Goal: Check status: Check status

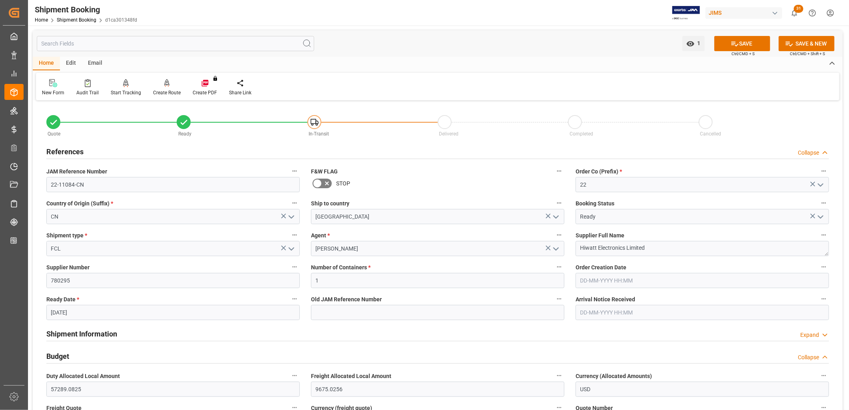
scroll to position [888, 0]
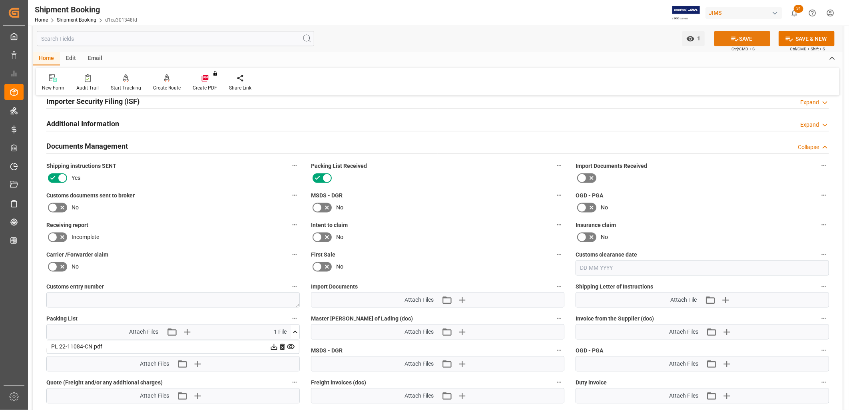
click at [749, 36] on button "SAVE" at bounding box center [742, 38] width 56 height 15
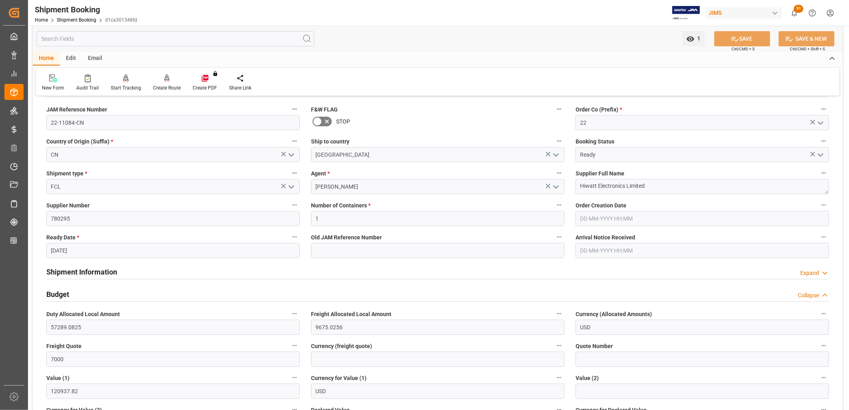
scroll to position [0, 0]
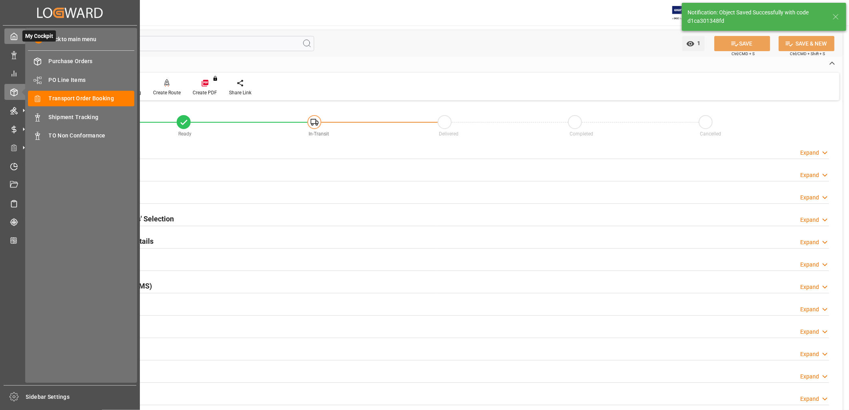
click at [16, 32] on icon at bounding box center [14, 36] width 8 height 8
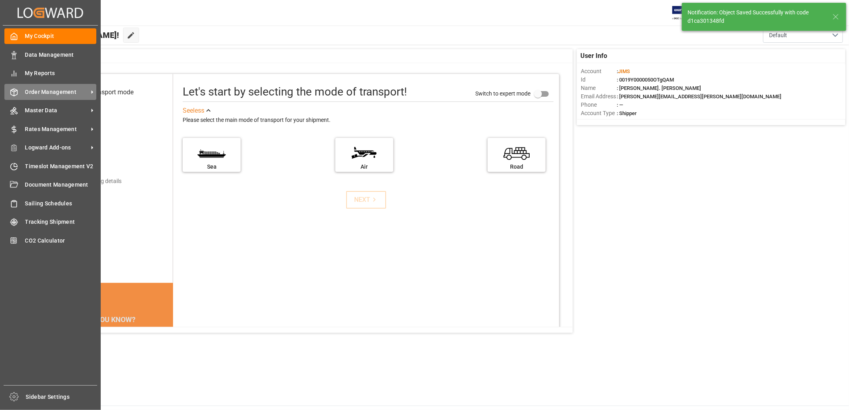
click at [57, 88] on span "Order Management" at bounding box center [56, 92] width 63 height 8
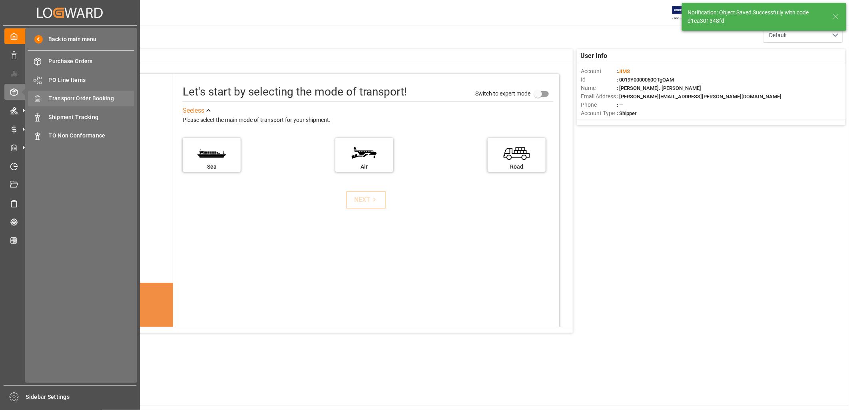
click at [92, 96] on span "Transport Order Booking" at bounding box center [92, 98] width 86 height 8
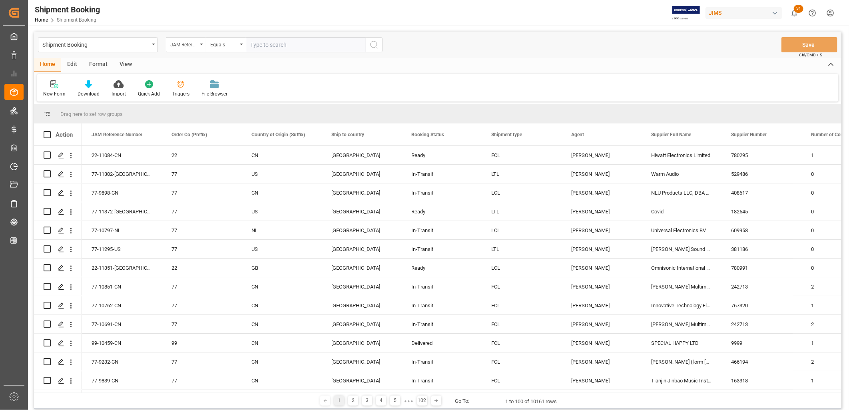
click at [262, 43] on input "text" at bounding box center [306, 44] width 120 height 15
type input "77-10701-CN"
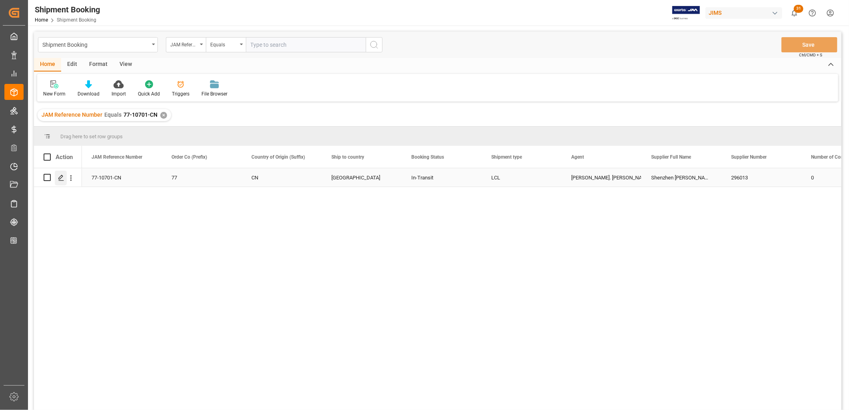
click at [62, 177] on polygon "Press SPACE to select this row." at bounding box center [61, 177] width 4 height 4
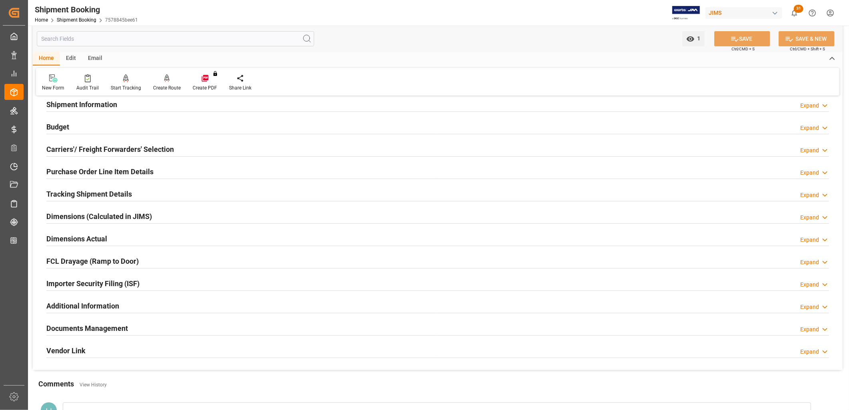
scroll to position [133, 0]
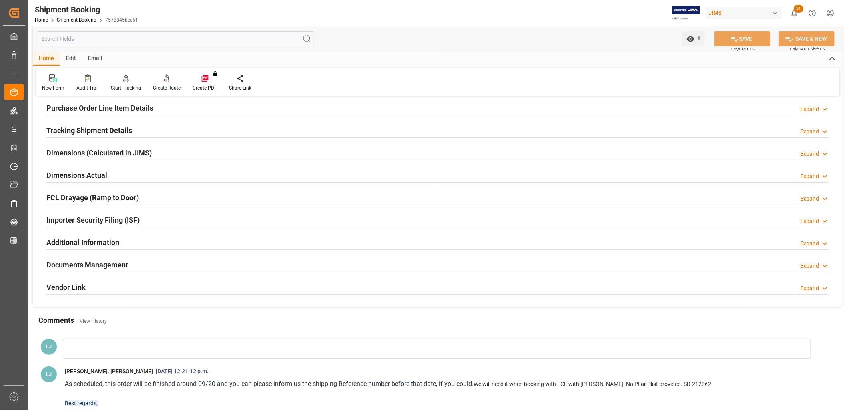
click at [104, 267] on h2 "Documents Management" at bounding box center [87, 264] width 82 height 11
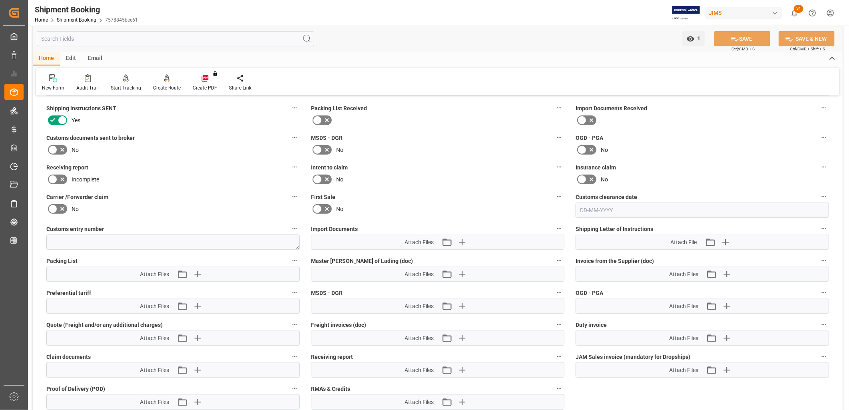
scroll to position [310, 0]
click at [462, 240] on icon "button" at bounding box center [462, 241] width 8 height 8
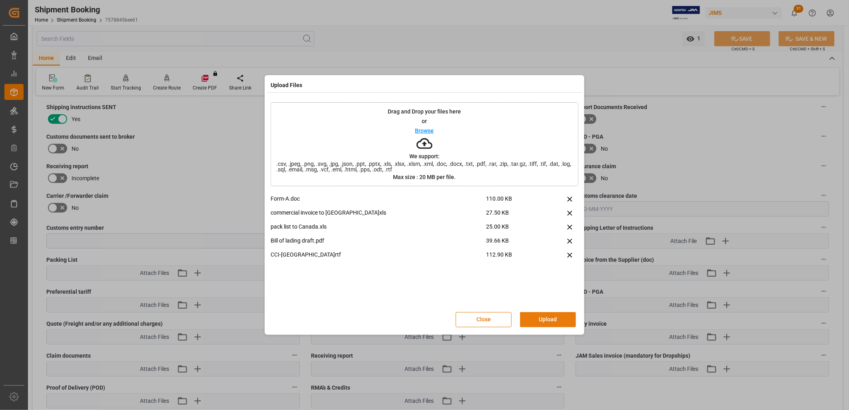
click at [557, 316] on button "Upload" at bounding box center [548, 319] width 56 height 15
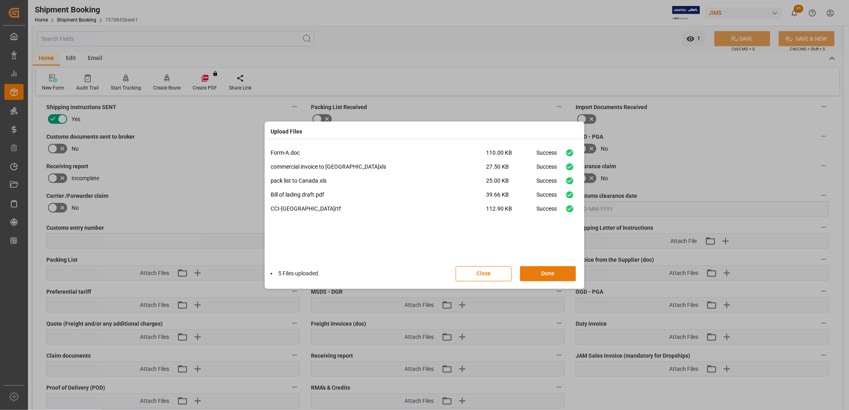
click at [550, 274] on button "Done" at bounding box center [548, 273] width 56 height 15
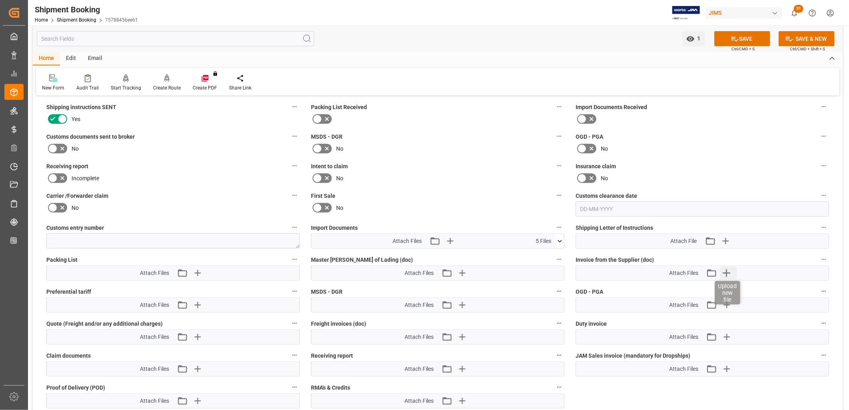
click at [728, 270] on icon "button" at bounding box center [726, 273] width 8 height 8
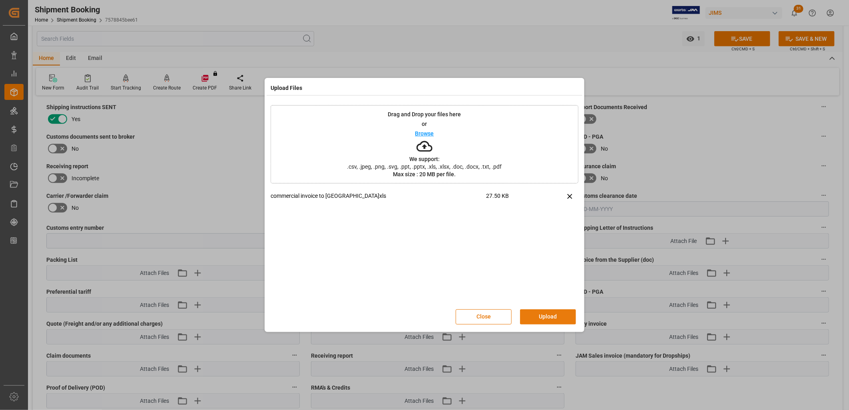
click at [552, 316] on button "Upload" at bounding box center [548, 316] width 56 height 15
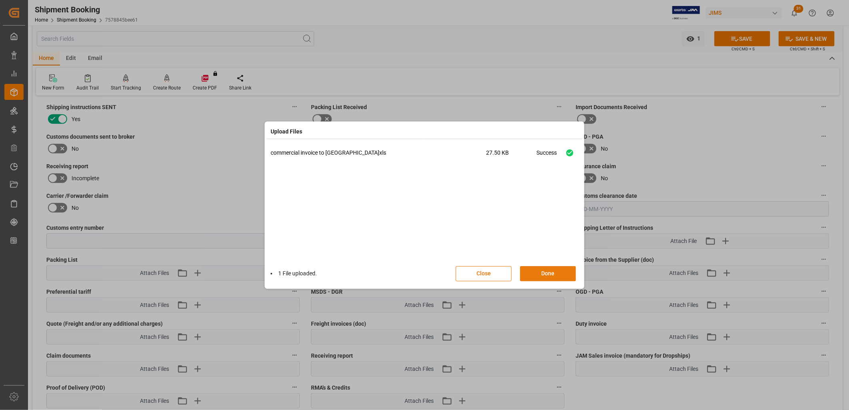
click at [553, 272] on button "Done" at bounding box center [548, 273] width 56 height 15
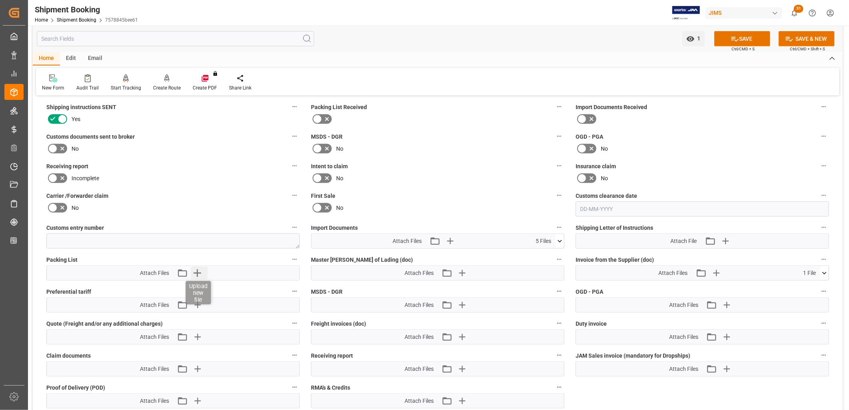
click at [193, 270] on icon "button" at bounding box center [197, 273] width 13 height 13
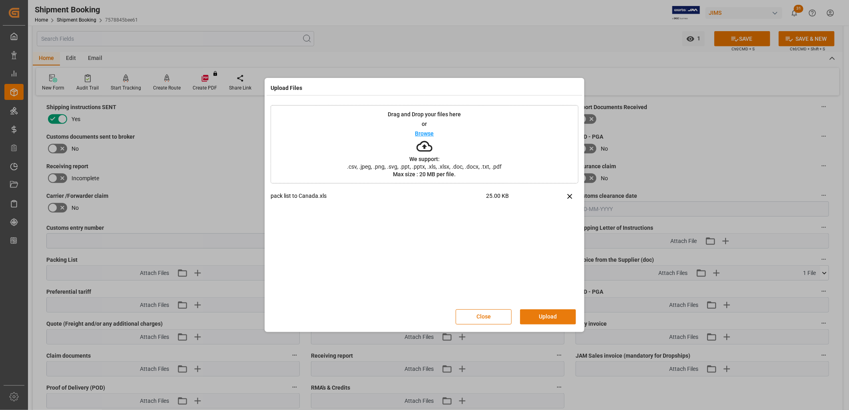
click at [559, 314] on button "Upload" at bounding box center [548, 316] width 56 height 15
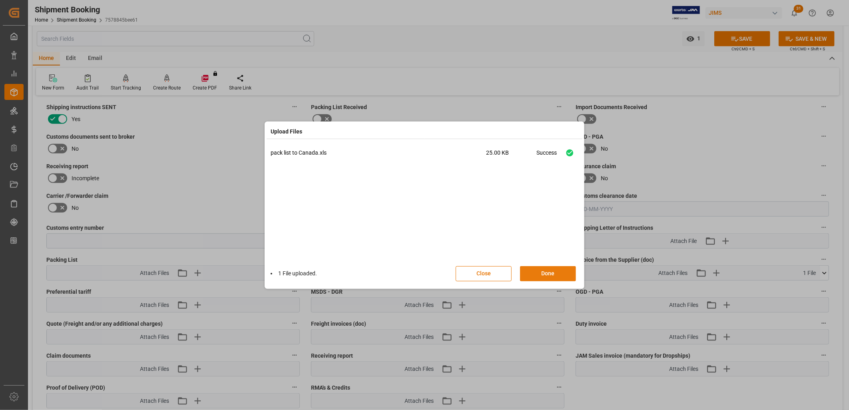
click at [553, 270] on button "Done" at bounding box center [548, 273] width 56 height 15
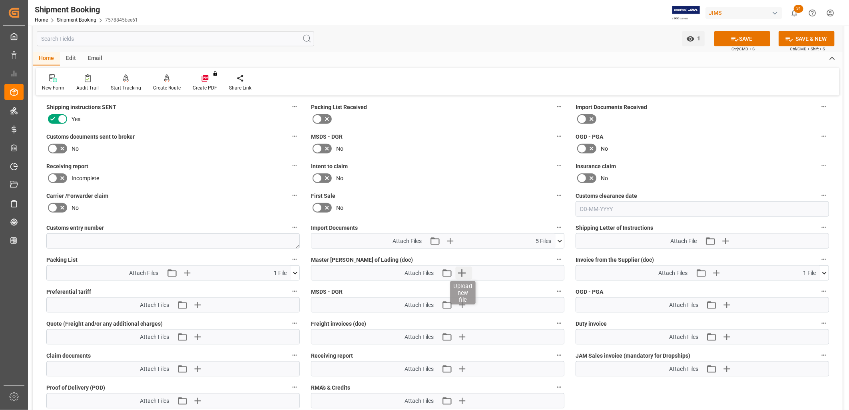
click at [463, 270] on icon "button" at bounding box center [462, 273] width 8 height 8
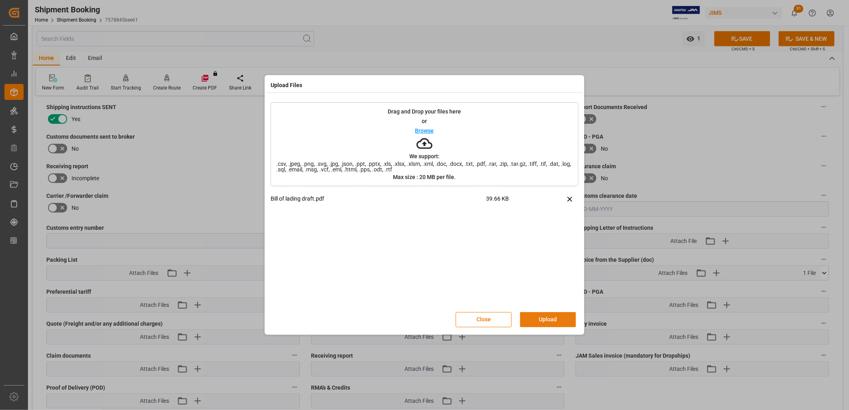
click at [550, 316] on button "Upload" at bounding box center [548, 319] width 56 height 15
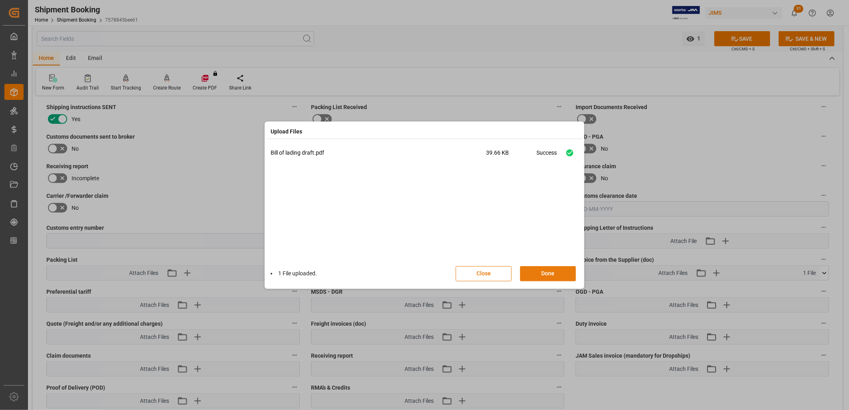
click at [553, 272] on button "Done" at bounding box center [548, 273] width 56 height 15
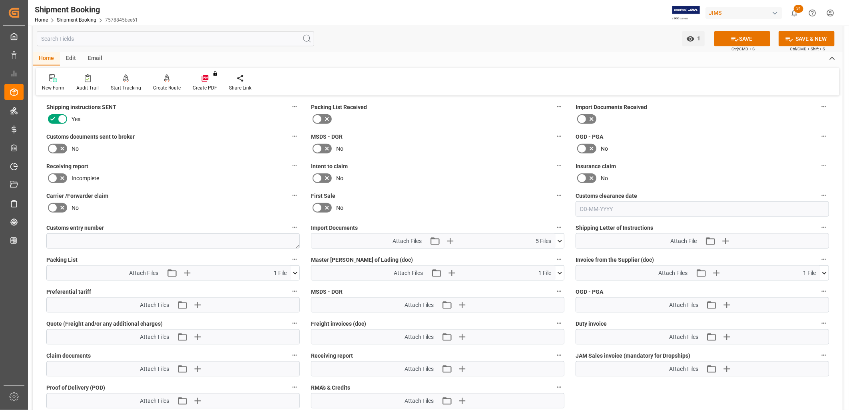
click at [580, 117] on icon at bounding box center [582, 119] width 10 height 10
click at [0, 0] on input "checkbox" at bounding box center [0, 0] width 0 height 0
click at [318, 116] on icon at bounding box center [317, 119] width 10 height 10
click at [0, 0] on input "checkbox" at bounding box center [0, 0] width 0 height 0
click at [745, 37] on button "SAVE" at bounding box center [742, 38] width 56 height 15
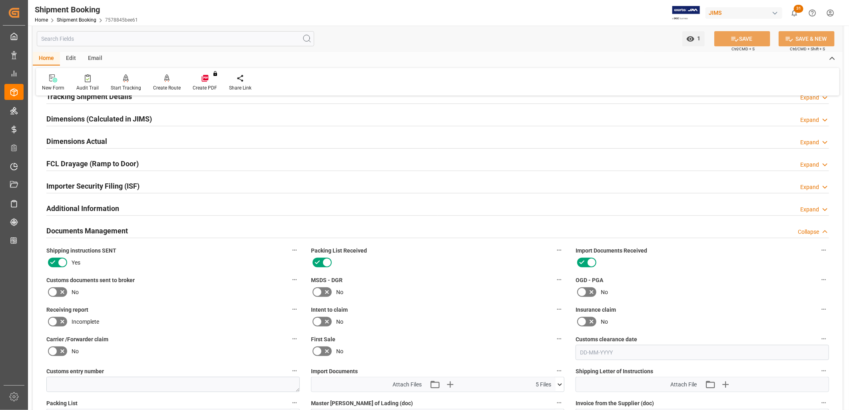
scroll to position [89, 0]
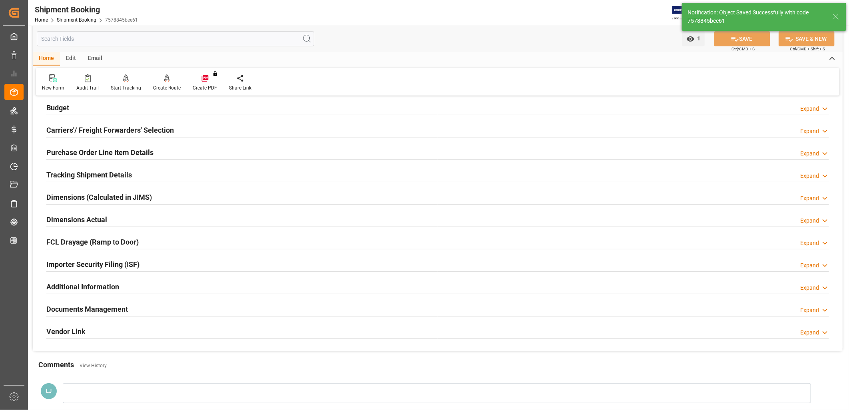
click at [119, 149] on h2 "Purchase Order Line Item Details" at bounding box center [99, 152] width 107 height 11
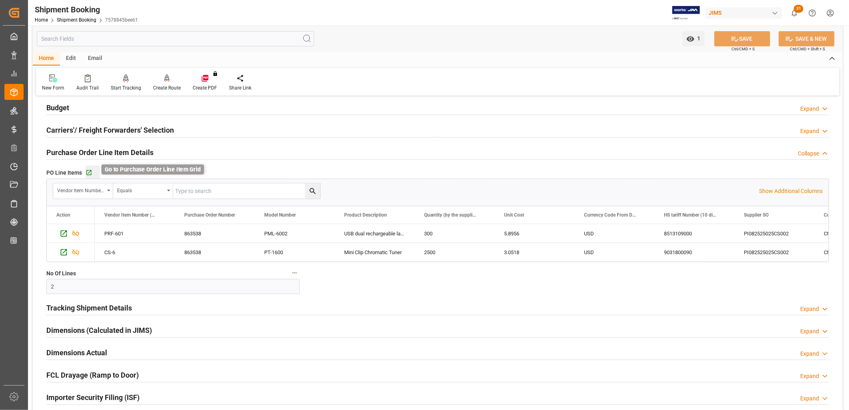
click at [89, 170] on icon "button" at bounding box center [88, 172] width 5 height 5
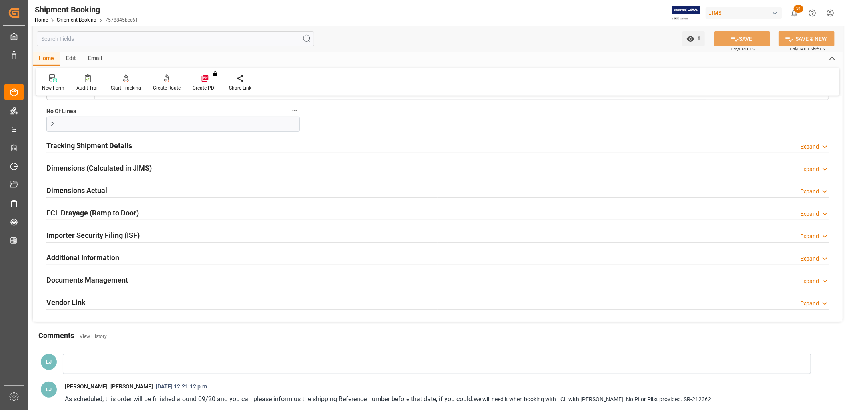
scroll to position [266, 0]
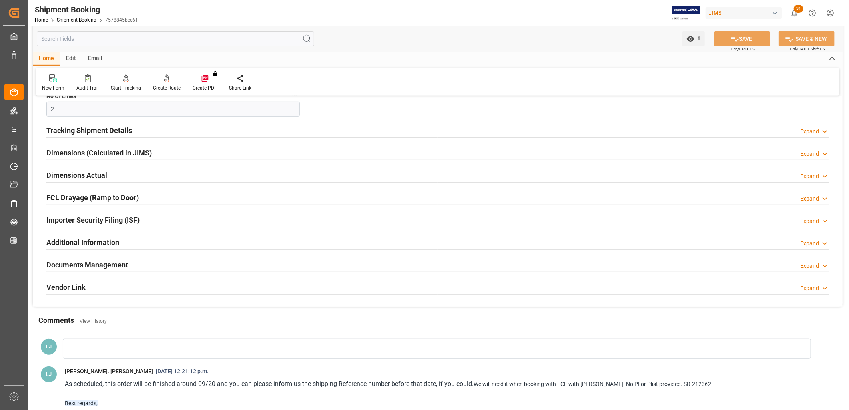
click at [119, 264] on h2 "Documents Management" at bounding box center [87, 264] width 82 height 11
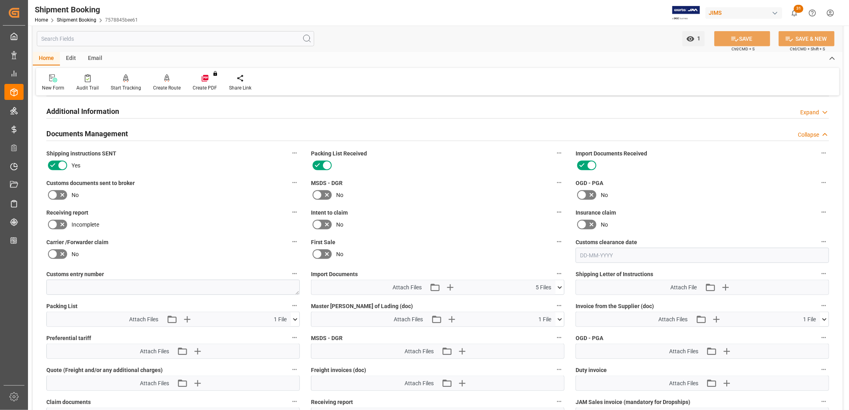
scroll to position [444, 0]
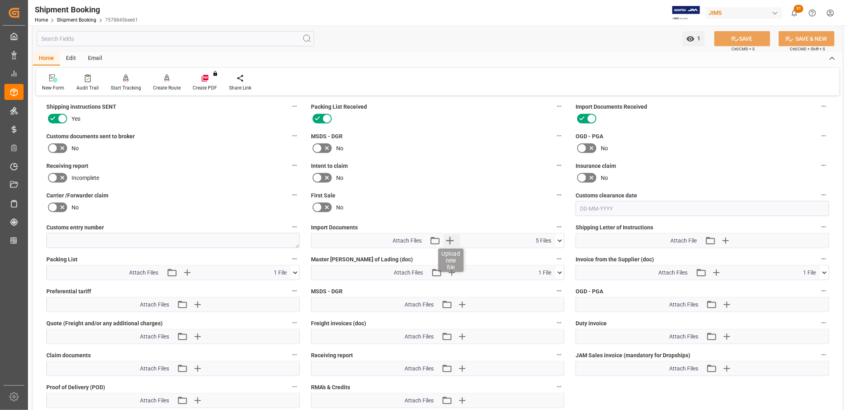
click at [450, 239] on icon "button" at bounding box center [450, 241] width 8 height 8
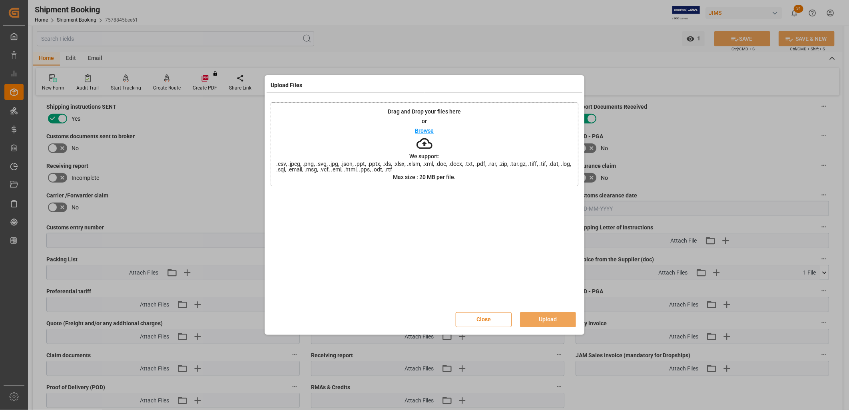
click at [426, 129] on p "Browse" at bounding box center [424, 131] width 19 height 6
click at [554, 317] on button "Upload" at bounding box center [548, 319] width 56 height 15
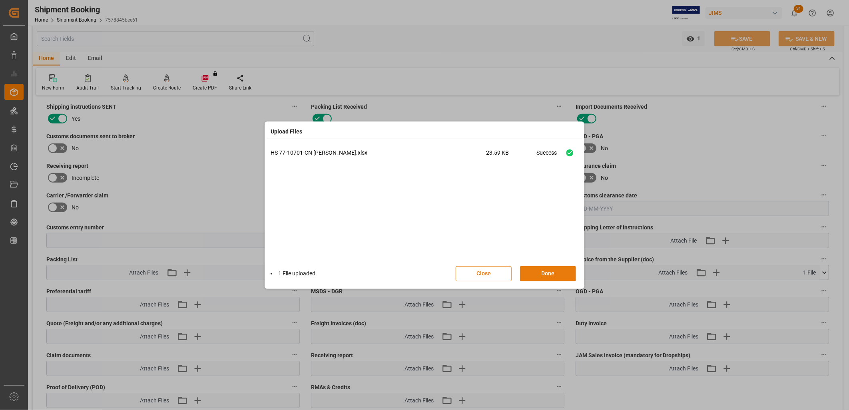
click at [545, 269] on button "Done" at bounding box center [548, 273] width 56 height 15
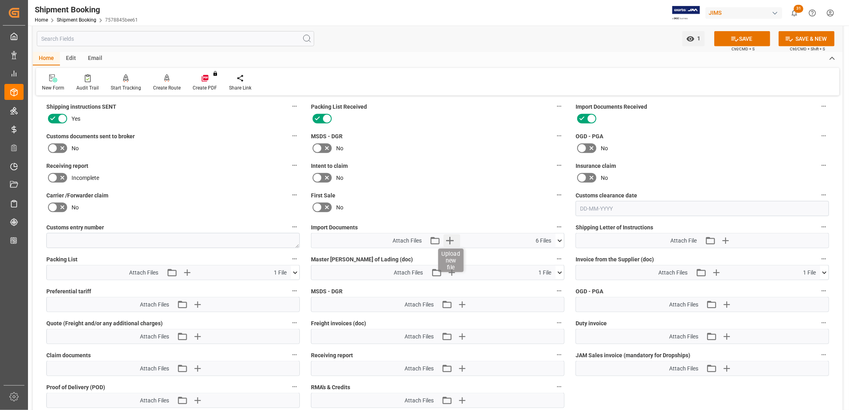
click at [449, 236] on icon "button" at bounding box center [450, 240] width 13 height 13
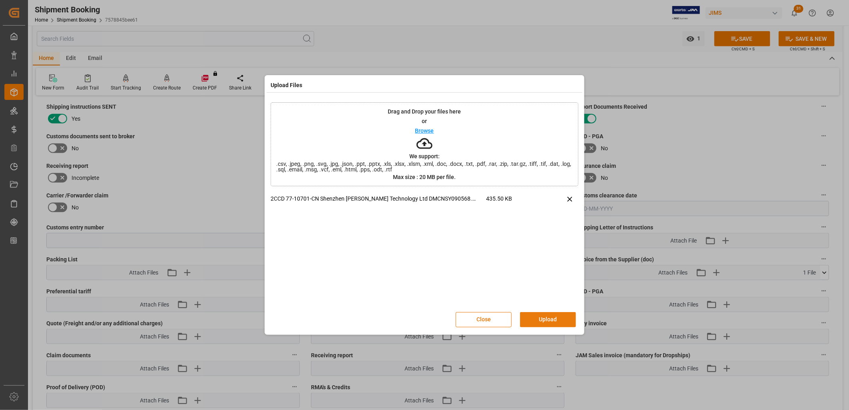
click at [564, 316] on button "Upload" at bounding box center [548, 319] width 56 height 15
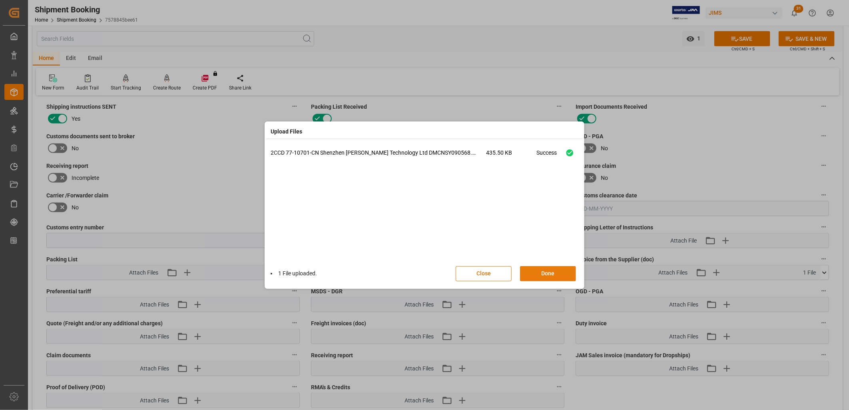
click at [561, 272] on button "Done" at bounding box center [548, 273] width 56 height 15
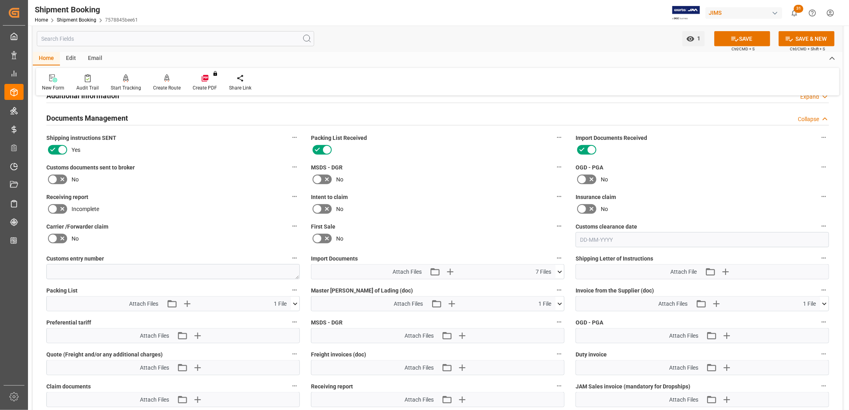
scroll to position [400, 0]
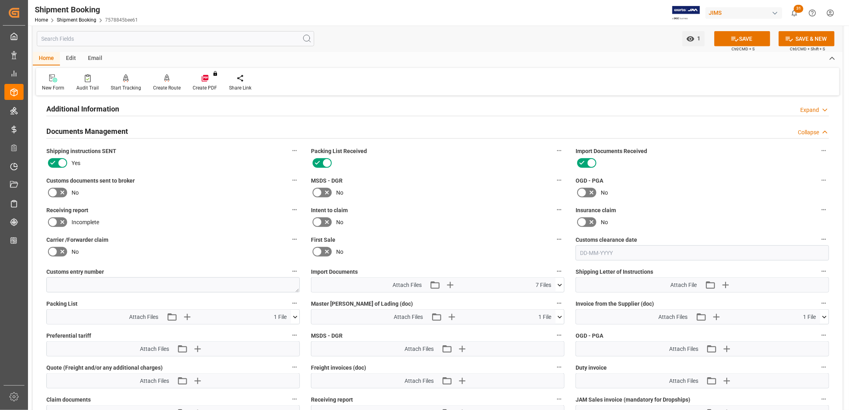
click at [53, 191] on icon at bounding box center [52, 193] width 5 height 4
click at [0, 0] on input "checkbox" at bounding box center [0, 0] width 0 height 0
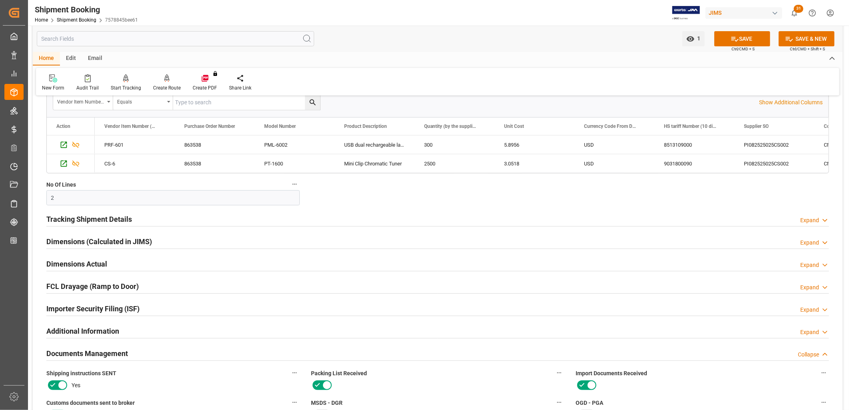
scroll to position [133, 0]
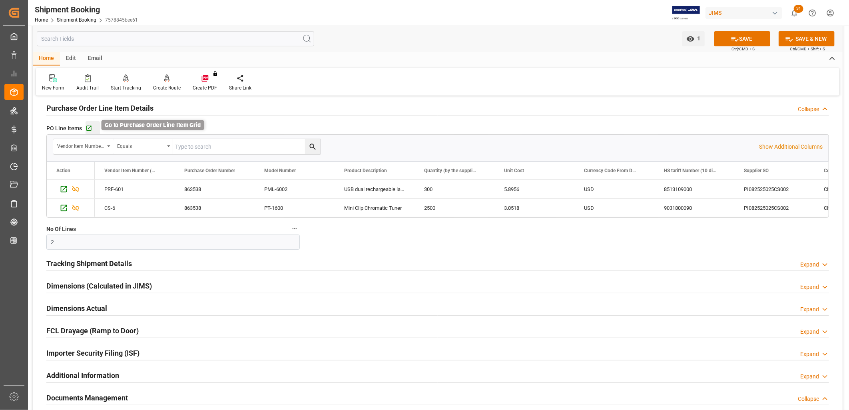
click at [88, 126] on icon "button" at bounding box center [88, 128] width 5 height 5
click at [750, 35] on button "SAVE" at bounding box center [742, 38] width 56 height 15
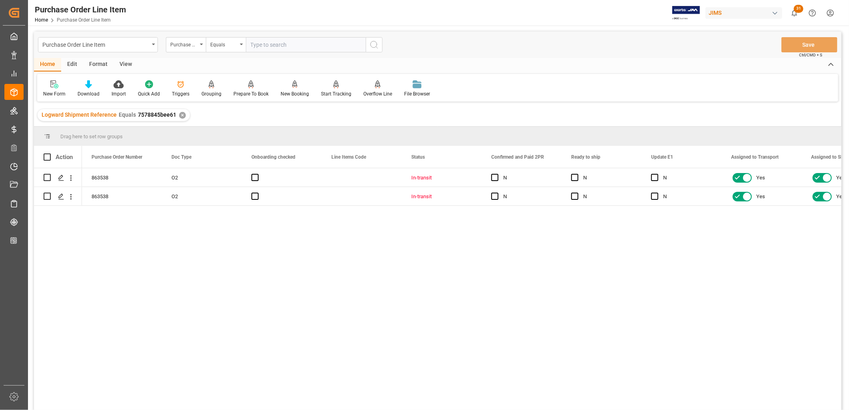
click at [123, 64] on div "View" at bounding box center [125, 65] width 24 height 14
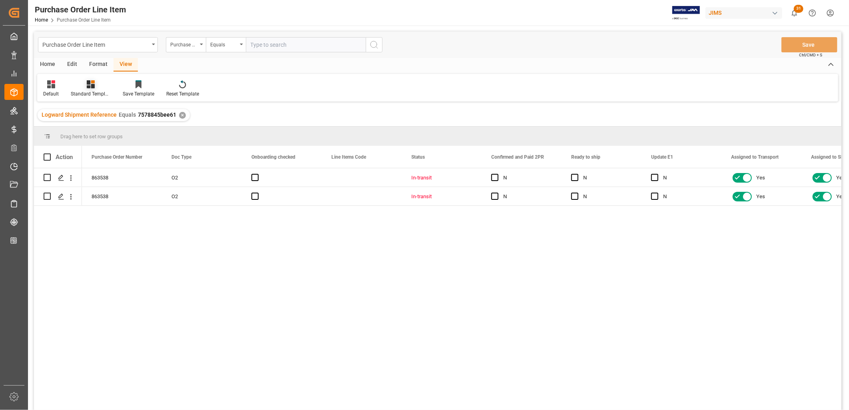
click at [89, 90] on div "Standard Templates" at bounding box center [91, 93] width 40 height 7
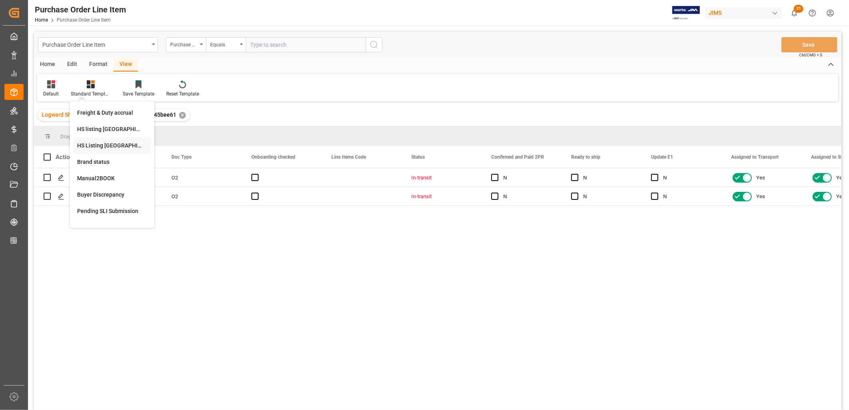
click at [111, 142] on div "HS Listing CANADA" at bounding box center [112, 145] width 70 height 8
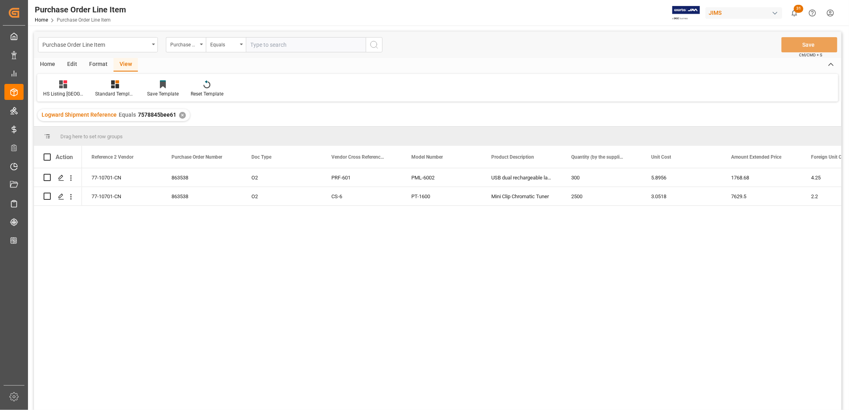
click at [47, 62] on div "Home" at bounding box center [47, 65] width 27 height 14
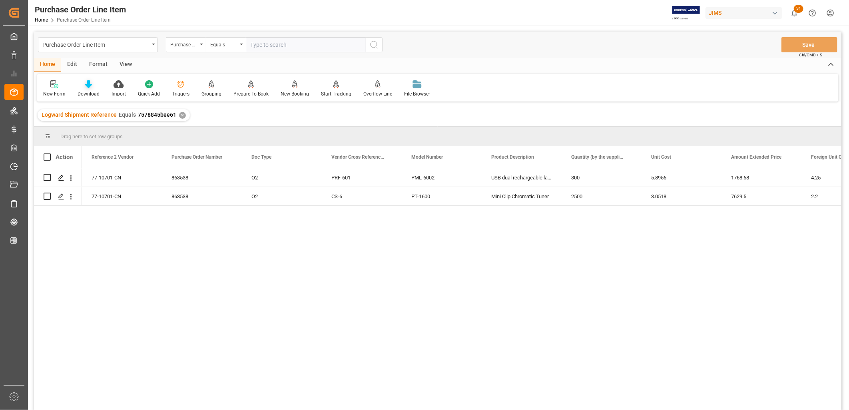
click at [83, 83] on div at bounding box center [89, 84] width 22 height 8
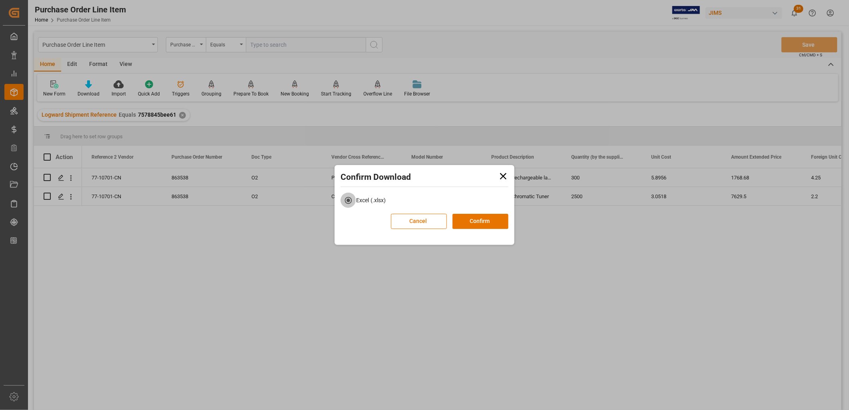
click at [477, 212] on div "Excel (.xlsx)" at bounding box center [424, 203] width 176 height 21
click at [483, 224] on button "Confirm" at bounding box center [480, 221] width 56 height 15
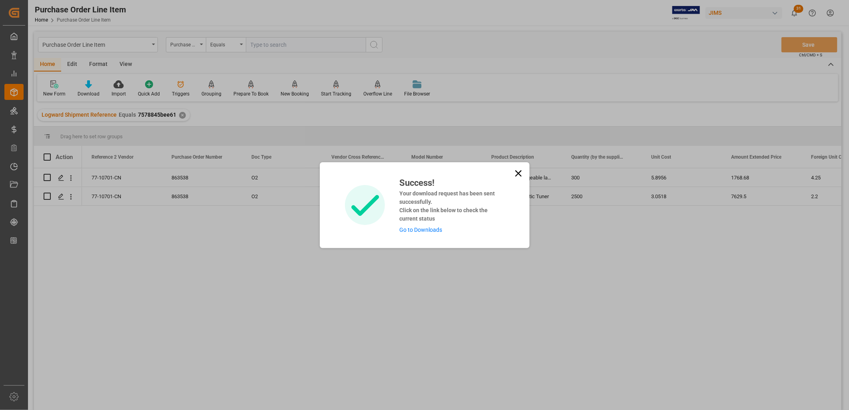
click at [425, 229] on link "Go to Downloads" at bounding box center [420, 230] width 43 height 6
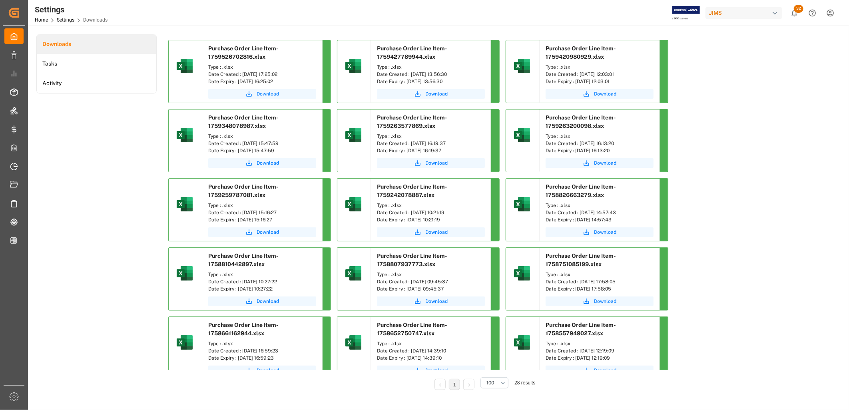
click at [266, 93] on span "Download" at bounding box center [268, 93] width 22 height 7
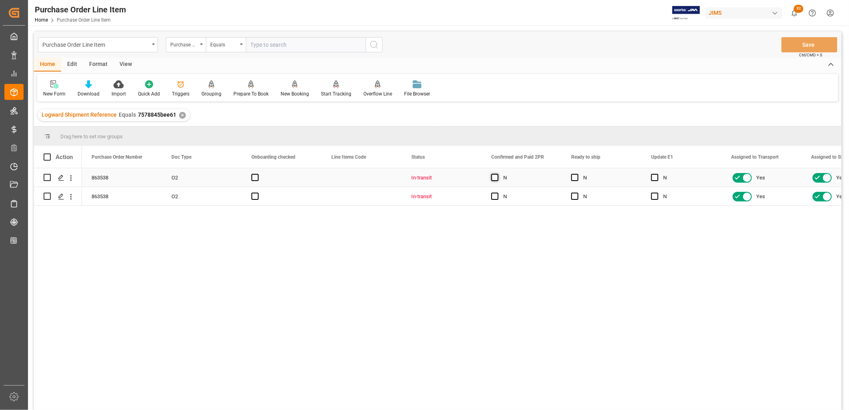
click at [494, 174] on span "Press SPACE to select this row." at bounding box center [494, 177] width 7 height 7
click at [497, 174] on input "Press SPACE to select this row." at bounding box center [497, 174] width 0 height 0
click at [495, 196] on span "Press SPACE to select this row." at bounding box center [494, 196] width 7 height 7
click at [497, 193] on input "Press SPACE to select this row." at bounding box center [497, 193] width 0 height 0
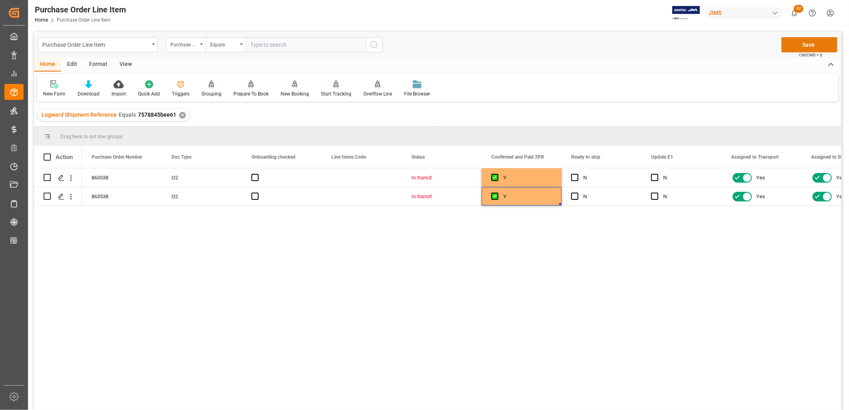
click at [811, 45] on button "Save" at bounding box center [809, 44] width 56 height 15
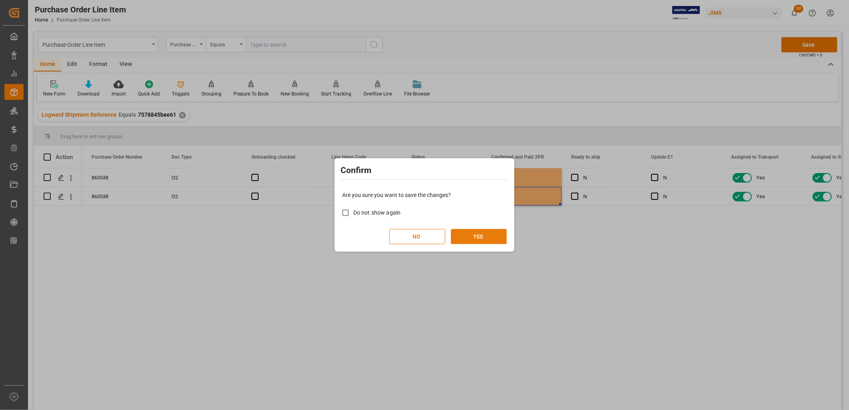
click at [478, 238] on button "YES" at bounding box center [479, 236] width 56 height 15
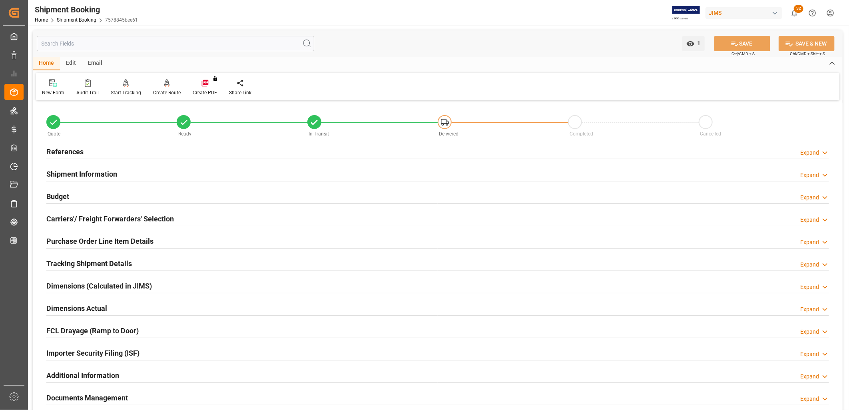
click at [113, 218] on h2 "Carriers'/ Freight Forwarders' Selection" at bounding box center [109, 218] width 127 height 11
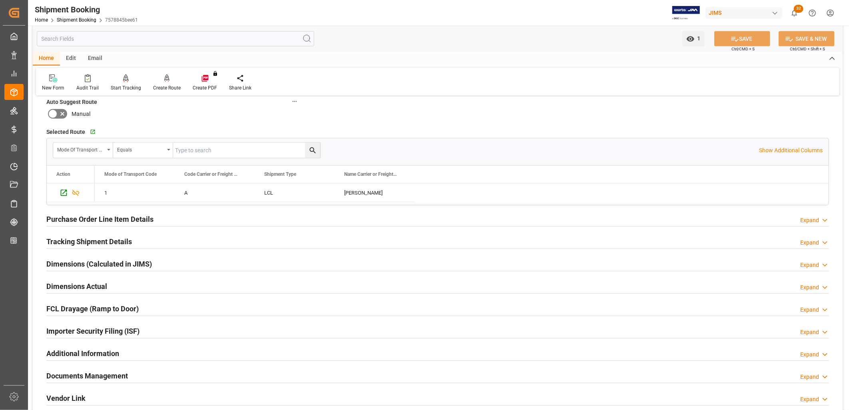
scroll to position [266, 0]
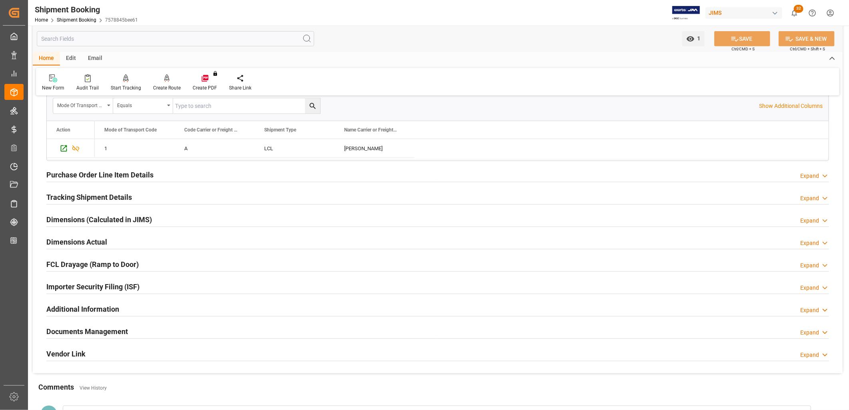
click at [112, 196] on h2 "Tracking Shipment Details" at bounding box center [89, 197] width 86 height 11
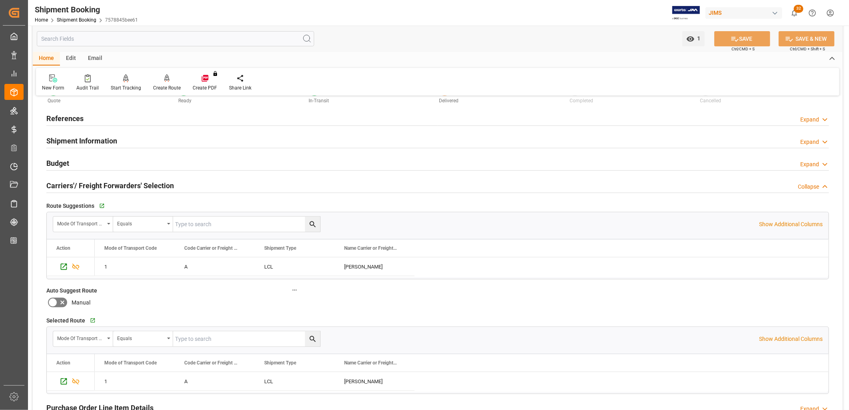
scroll to position [0, 0]
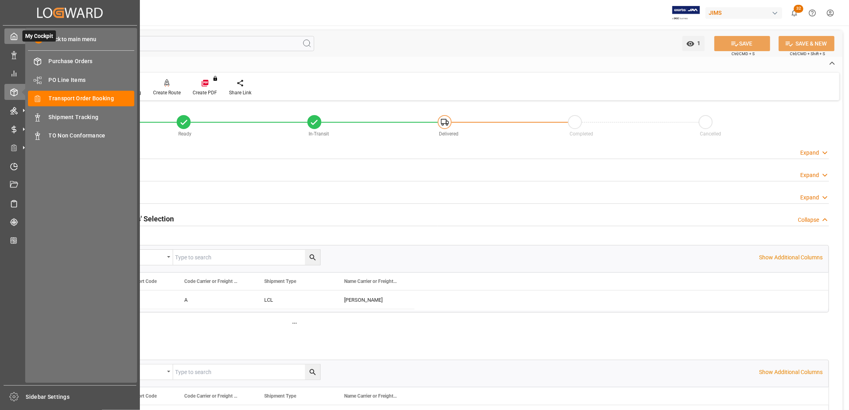
click at [12, 38] on icon at bounding box center [14, 36] width 8 height 8
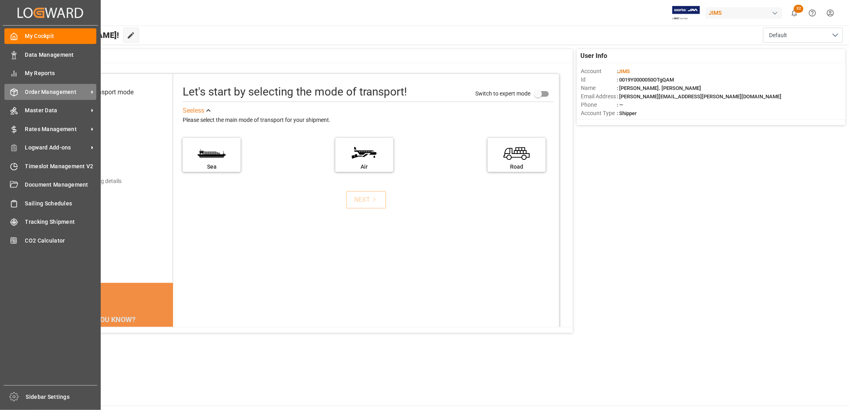
drag, startPoint x: 50, startPoint y: 87, endPoint x: 78, endPoint y: 89, distance: 28.9
click at [50, 88] on span "Order Management" at bounding box center [56, 92] width 63 height 8
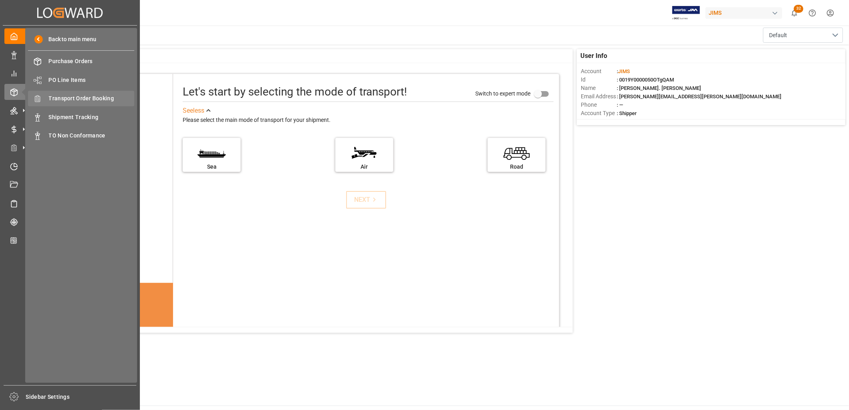
click at [95, 94] on span "Transport Order Booking" at bounding box center [92, 98] width 86 height 8
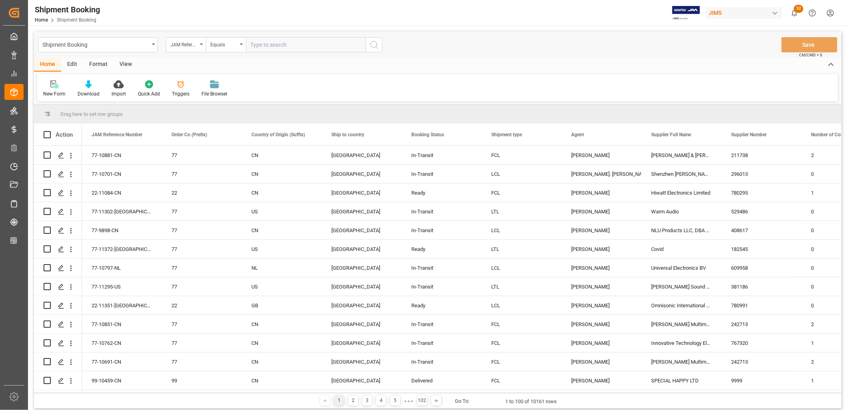
click at [254, 42] on input "text" at bounding box center [306, 44] width 120 height 15
type input "77-10962-TW"
click at [374, 44] on icon "search button" at bounding box center [374, 45] width 10 height 10
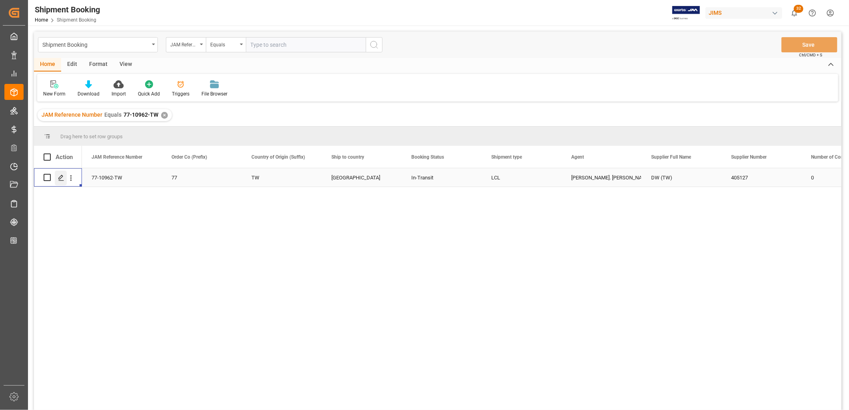
click at [63, 176] on icon "Press SPACE to select this row." at bounding box center [61, 178] width 6 height 6
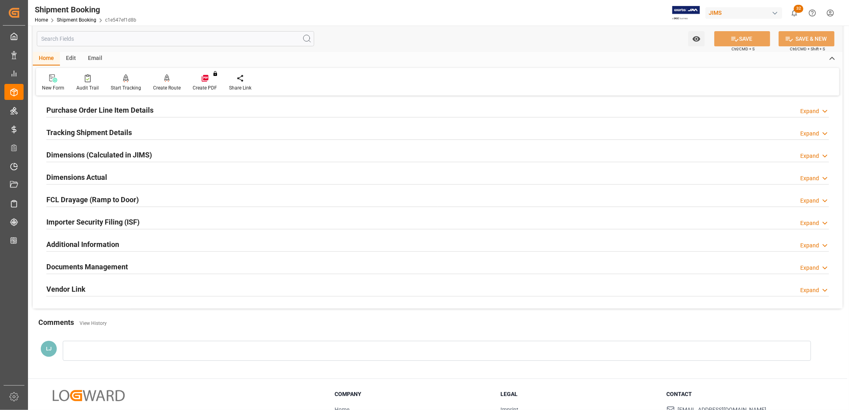
scroll to position [133, 0]
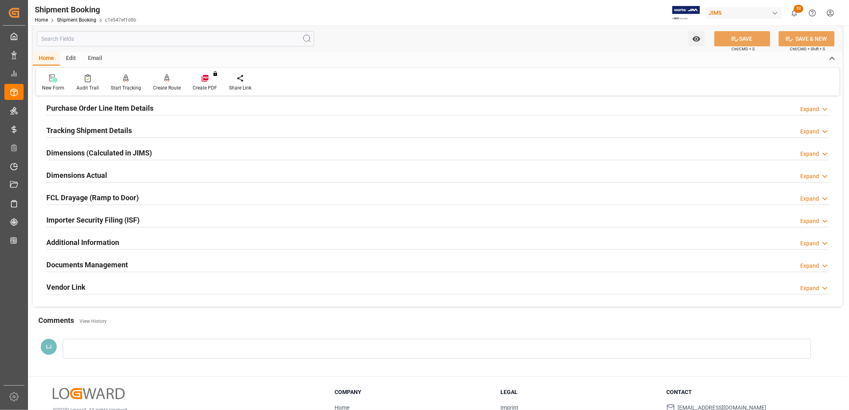
click at [117, 264] on h2 "Documents Management" at bounding box center [87, 264] width 82 height 11
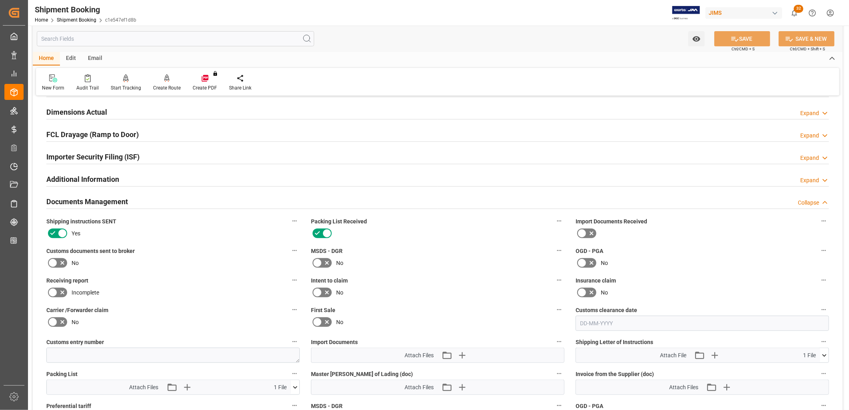
scroll to position [355, 0]
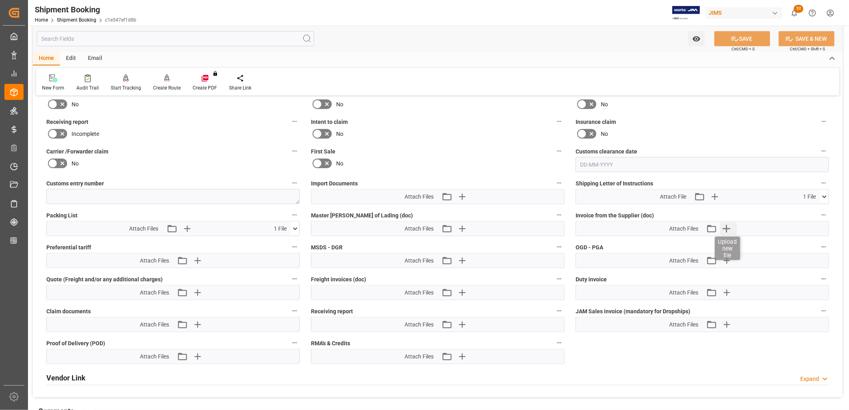
click at [728, 226] on icon "button" at bounding box center [726, 229] width 8 height 8
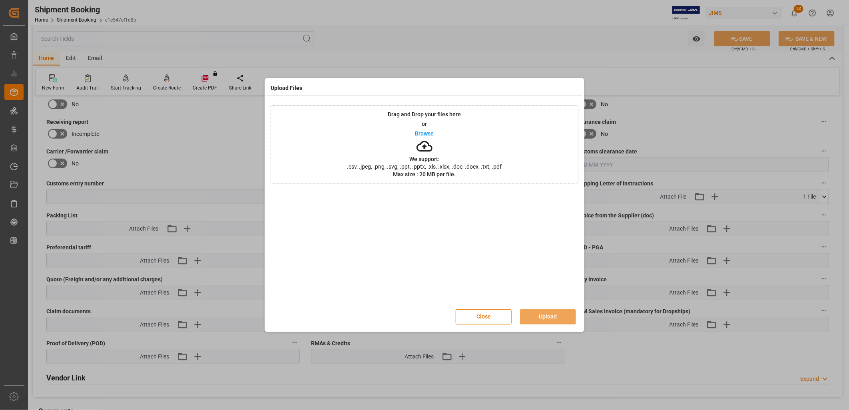
click at [428, 132] on p "Browse" at bounding box center [424, 134] width 19 height 6
click at [491, 312] on button "Close" at bounding box center [483, 316] width 56 height 15
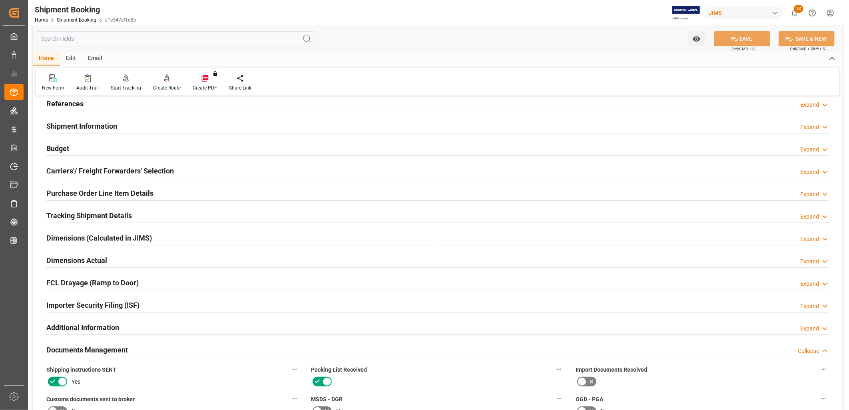
scroll to position [0, 0]
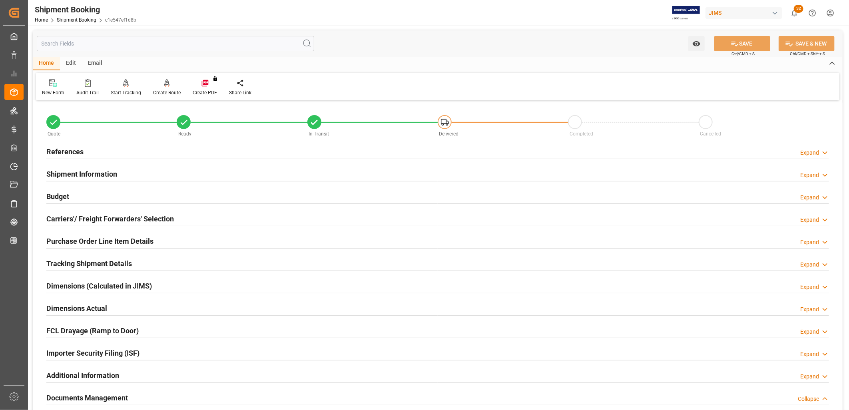
click at [53, 151] on h2 "References" at bounding box center [64, 151] width 37 height 11
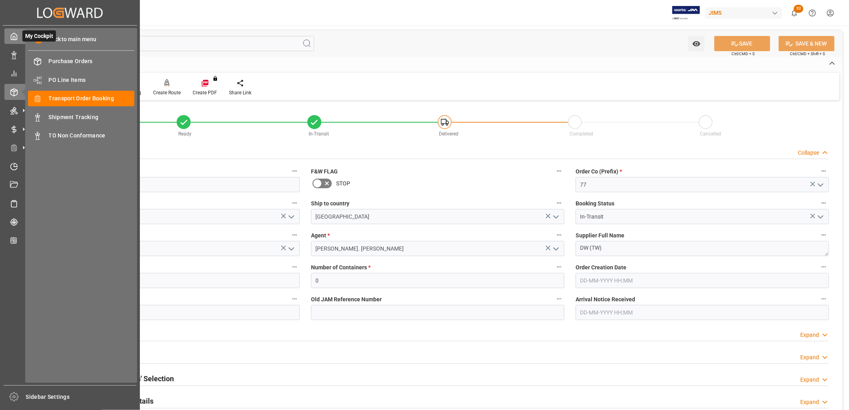
click at [14, 34] on icon at bounding box center [14, 36] width 6 height 7
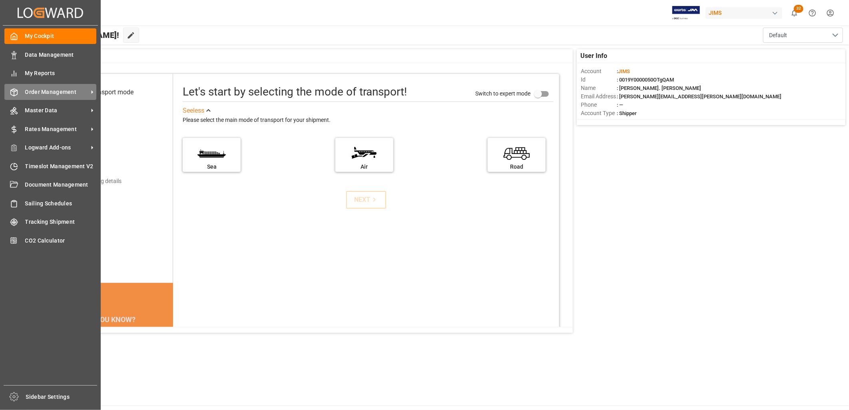
click at [65, 92] on span "Order Management" at bounding box center [56, 92] width 63 height 8
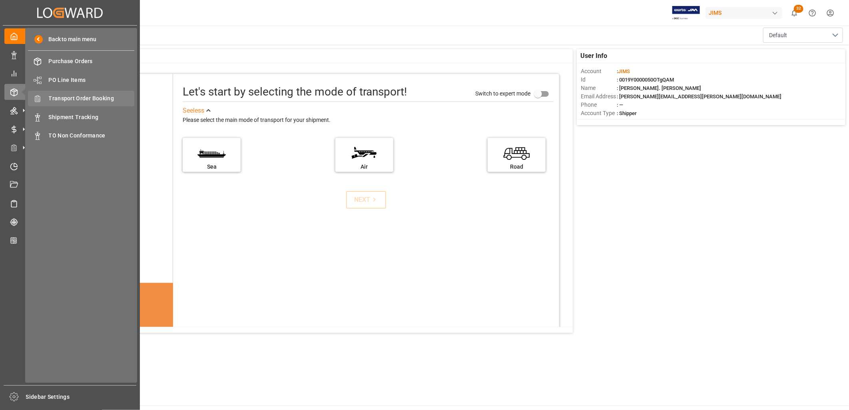
click at [93, 95] on span "Transport Order Booking" at bounding box center [92, 98] width 86 height 8
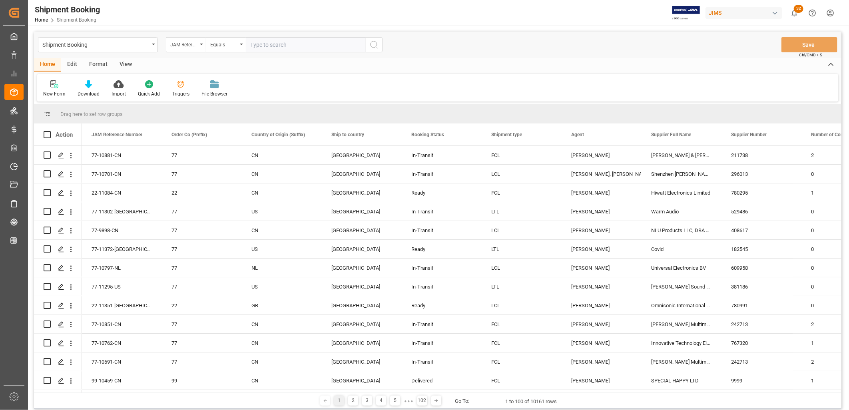
click at [252, 42] on input "text" at bounding box center [306, 44] width 120 height 15
type input "22-10697-MY"
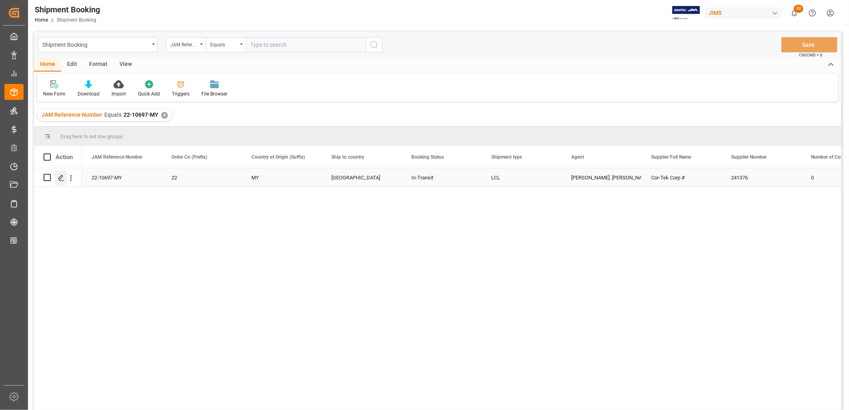
click at [59, 177] on polygon "Press SPACE to select this row." at bounding box center [61, 177] width 4 height 4
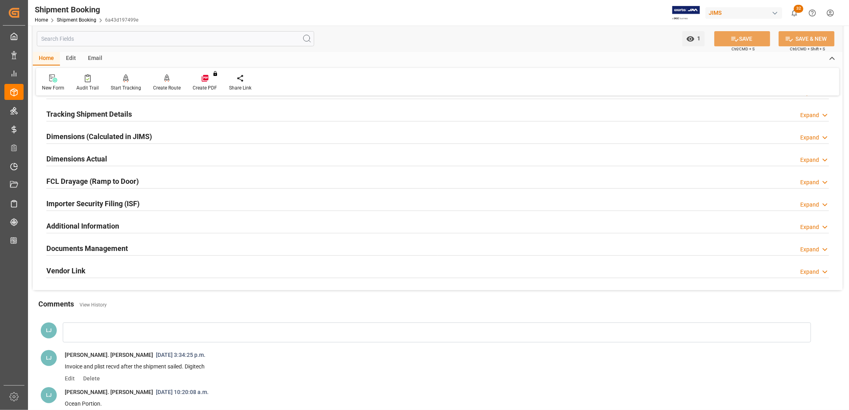
scroll to position [177, 0]
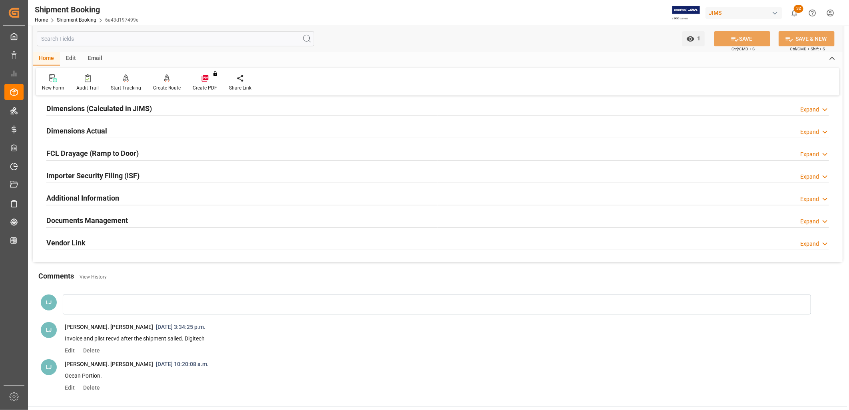
click at [119, 216] on h2 "Documents Management" at bounding box center [87, 220] width 82 height 11
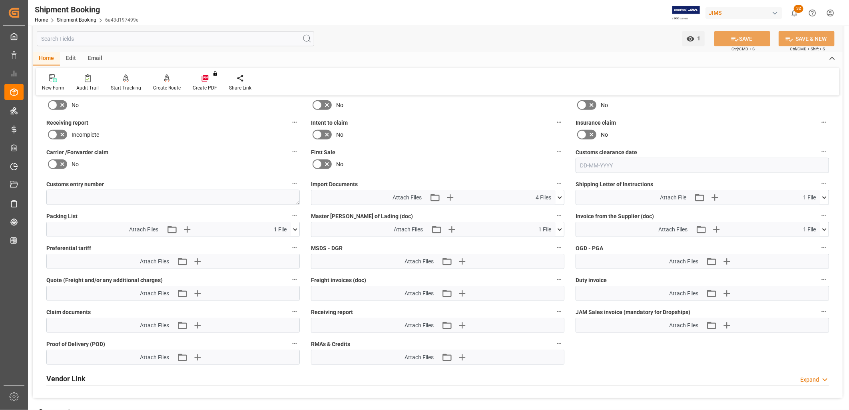
scroll to position [355, 0]
click at [560, 193] on icon at bounding box center [559, 197] width 8 height 8
click at [554, 209] on icon at bounding box center [555, 211] width 8 height 8
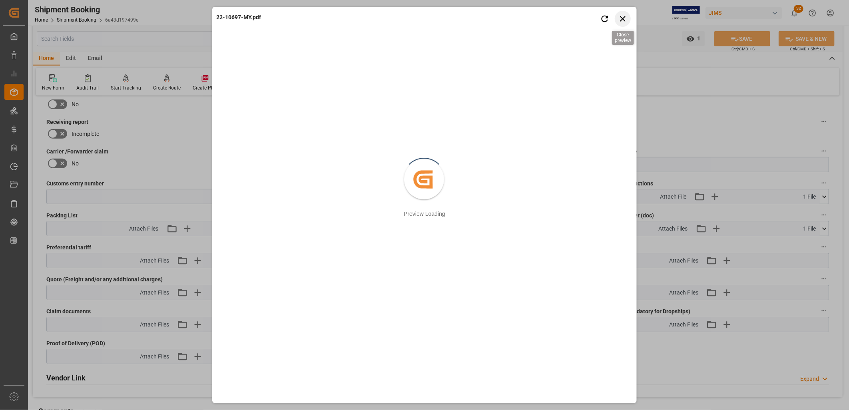
click at [624, 14] on icon "button" at bounding box center [623, 19] width 10 height 10
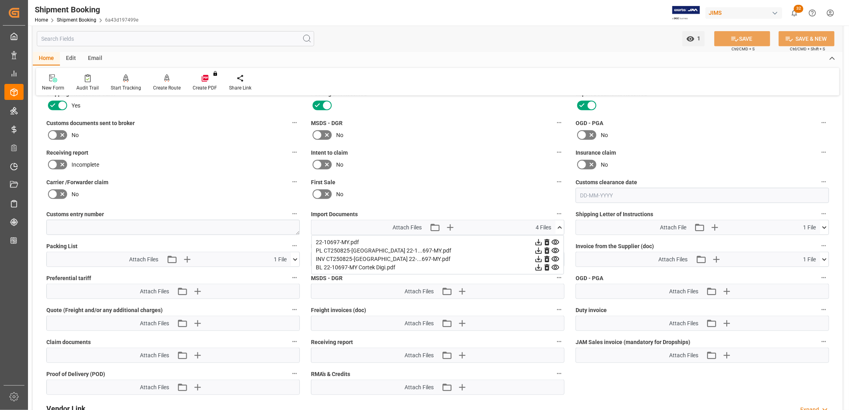
scroll to position [310, 0]
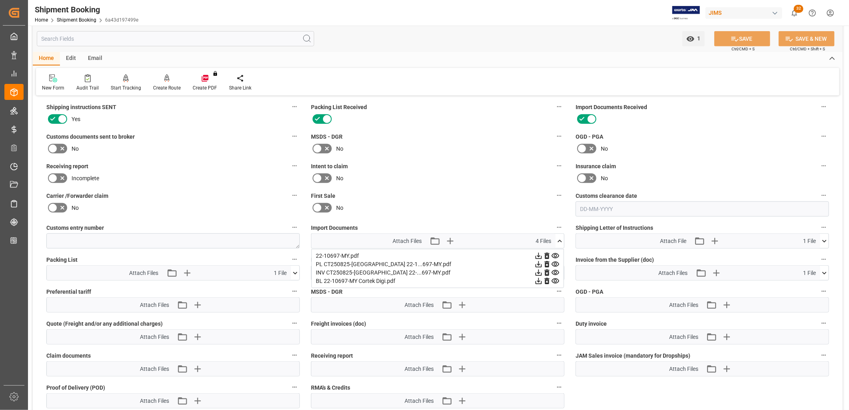
click at [451, 169] on label "Intent to claim" at bounding box center [437, 166] width 253 height 11
click at [554, 169] on button "Intent to claim" at bounding box center [559, 166] width 10 height 10
click at [486, 177] on div at bounding box center [424, 205] width 849 height 410
click at [561, 237] on icon at bounding box center [559, 241] width 8 height 8
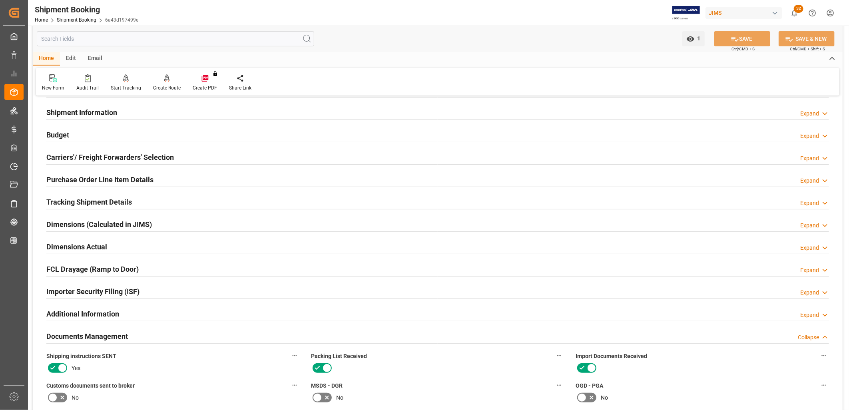
scroll to position [44, 0]
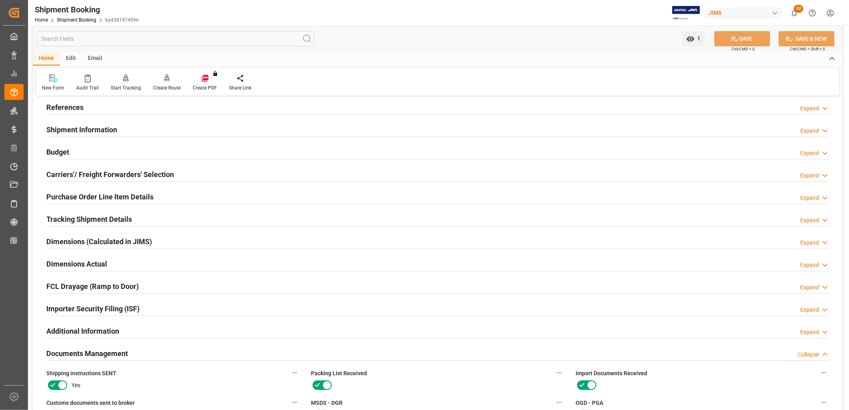
click at [105, 194] on h2 "Purchase Order Line Item Details" at bounding box center [99, 196] width 107 height 11
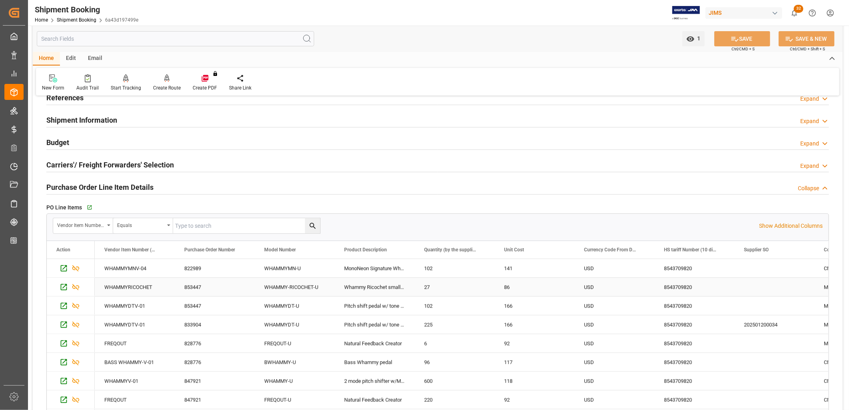
scroll to position [0, 0]
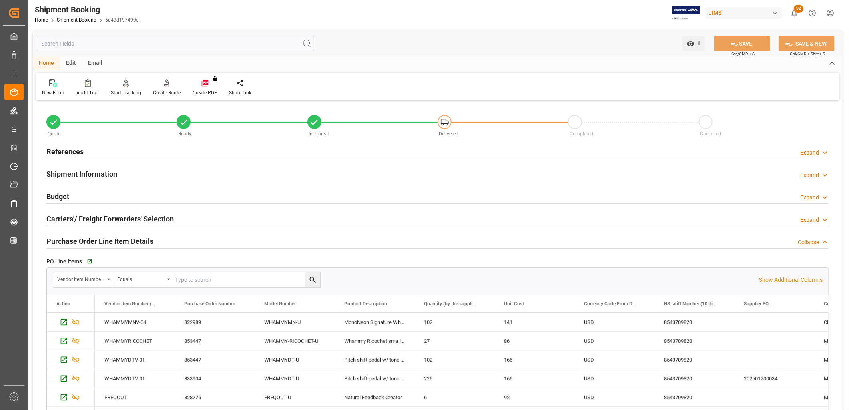
click at [88, 173] on h2 "Shipment Information" at bounding box center [81, 174] width 71 height 11
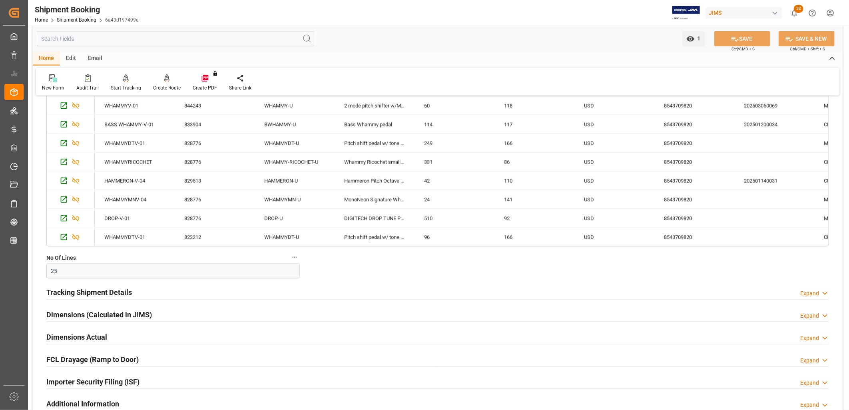
scroll to position [577, 0]
click at [122, 290] on h2 "Tracking Shipment Details" at bounding box center [89, 291] width 86 height 11
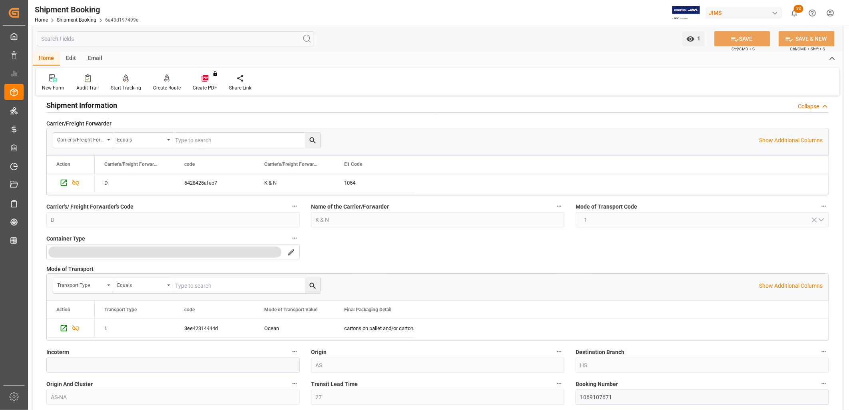
scroll to position [0, 0]
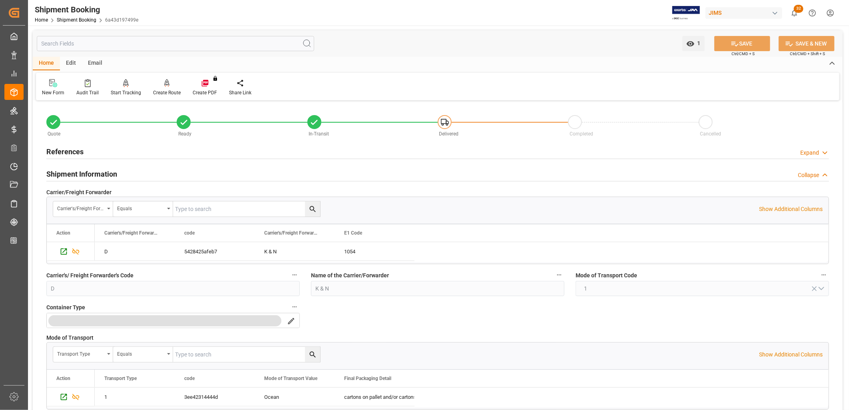
click at [81, 151] on h2 "References" at bounding box center [64, 151] width 37 height 11
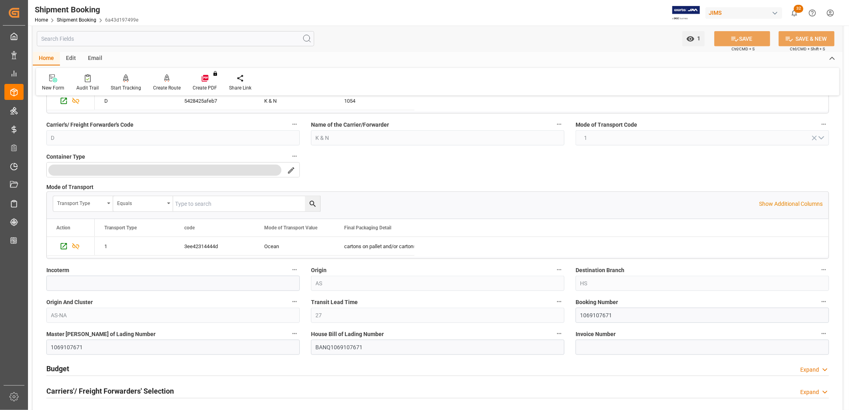
scroll to position [355, 0]
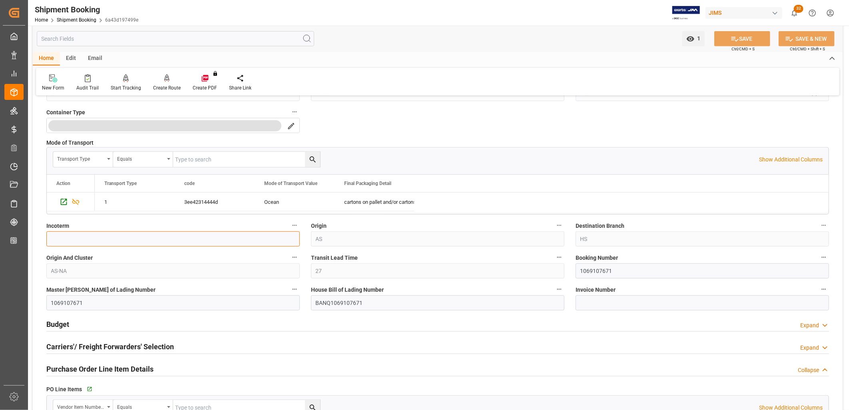
click at [86, 237] on input at bounding box center [172, 238] width 253 height 15
type input "FCA MY"
click at [752, 40] on button "SAVE" at bounding box center [742, 38] width 56 height 15
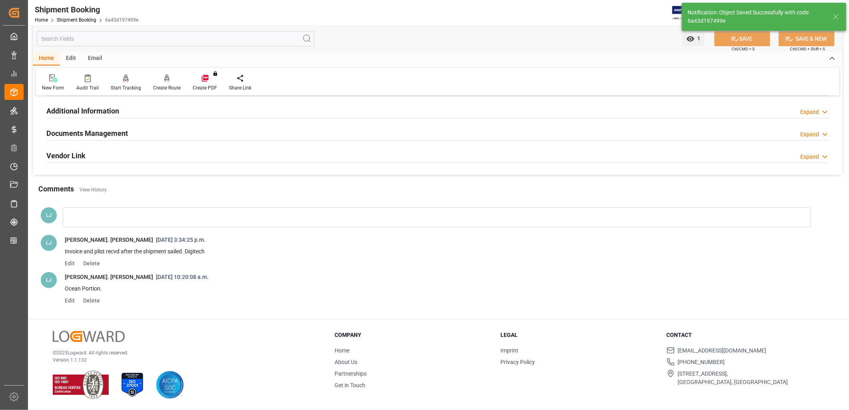
scroll to position [0, 0]
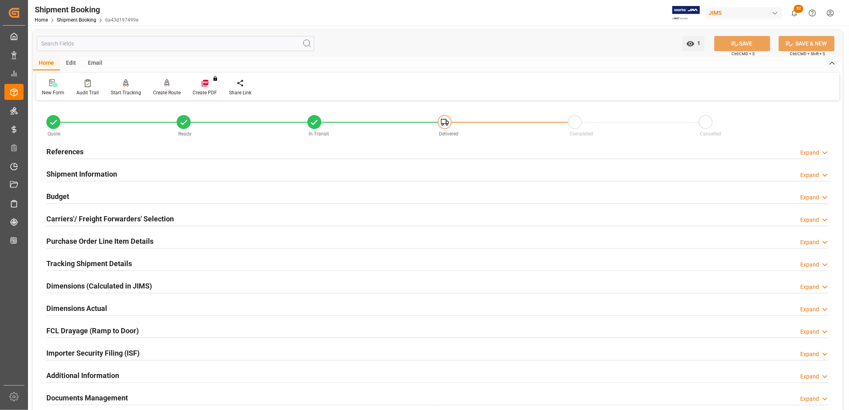
click at [110, 262] on h2 "Tracking Shipment Details" at bounding box center [89, 263] width 86 height 11
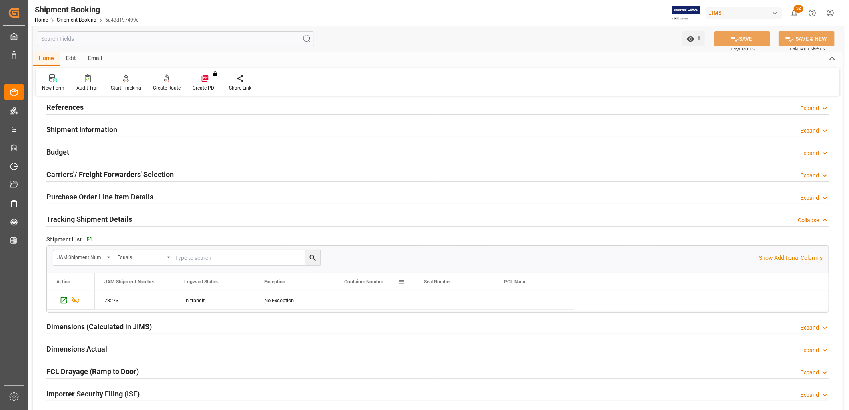
scroll to position [89, 0]
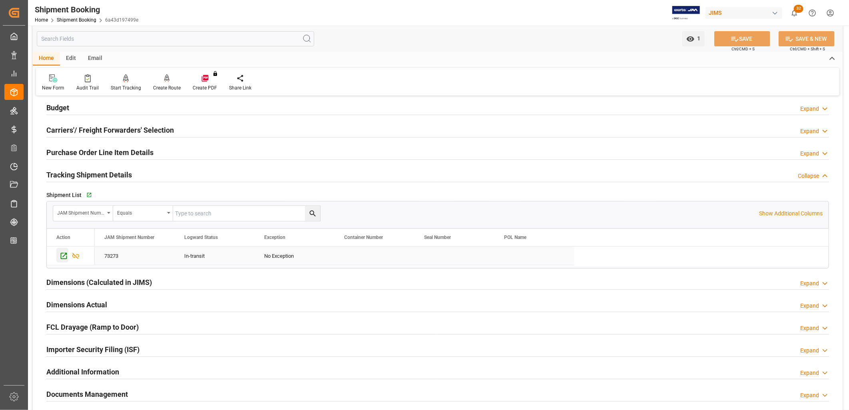
click at [65, 255] on icon "Press SPACE to select this row." at bounding box center [64, 256] width 6 height 6
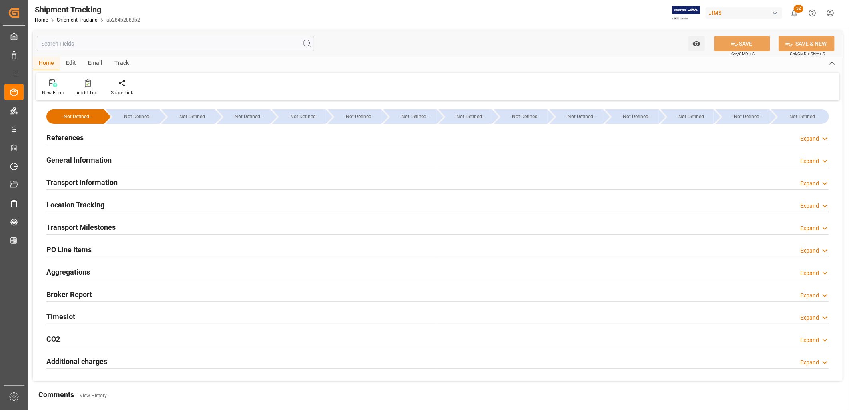
type input "[DATE] 00:00"
type input "[DATE]"
type input "[DATE] 00:00"
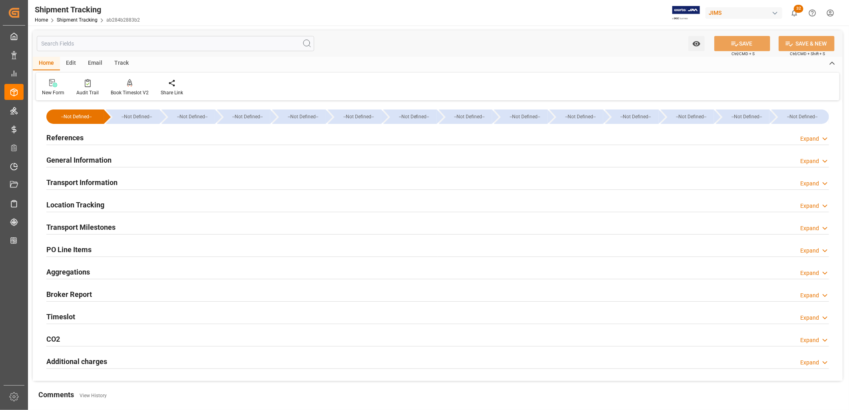
click at [98, 224] on h2 "Transport Milestones" at bounding box center [80, 227] width 69 height 11
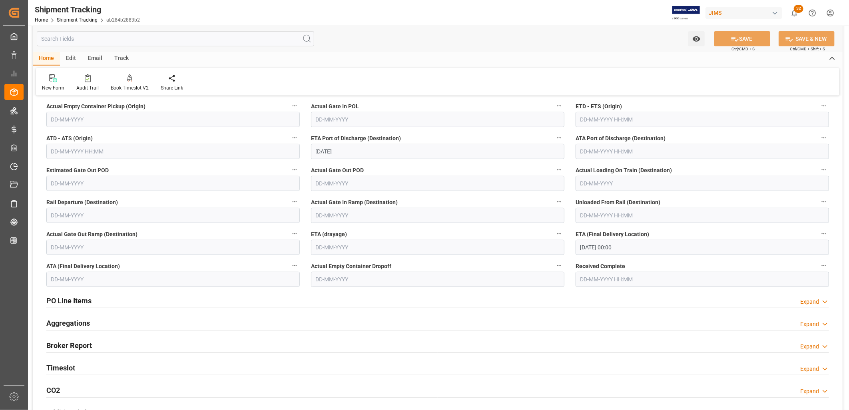
scroll to position [44, 0]
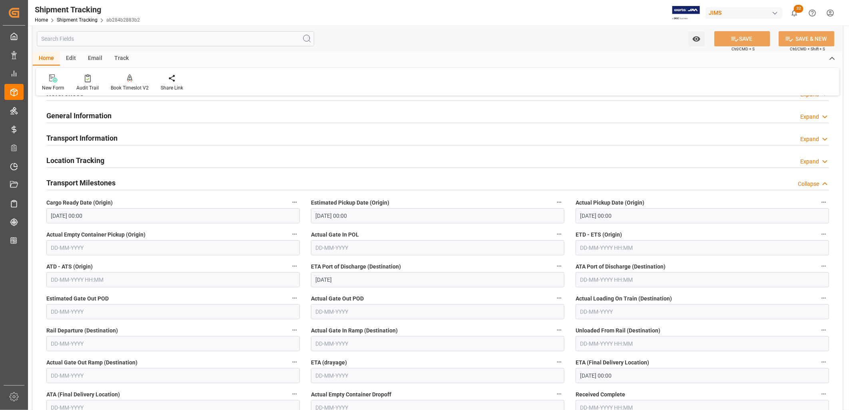
click at [107, 135] on h2 "Transport Information" at bounding box center [81, 138] width 71 height 11
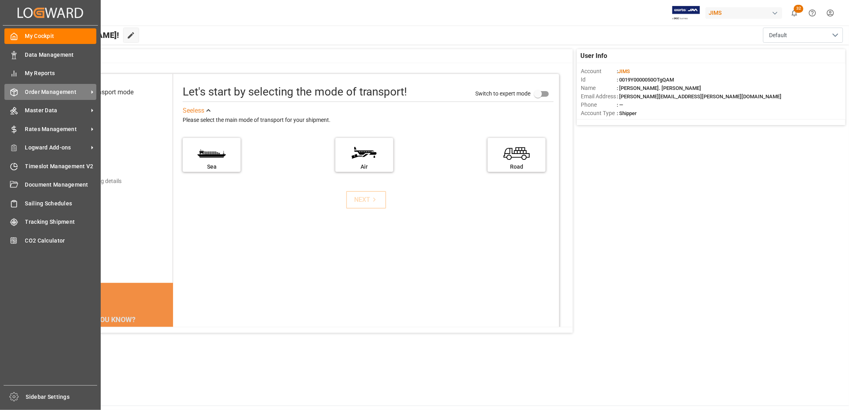
click at [46, 86] on div "Order Management Order Management" at bounding box center [50, 92] width 92 height 16
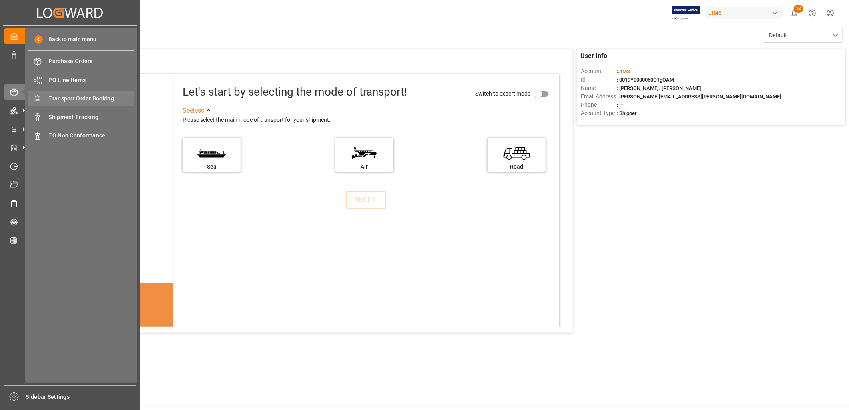
click at [93, 92] on div "Transport Order Booking Transport Order Booking" at bounding box center [81, 99] width 106 height 16
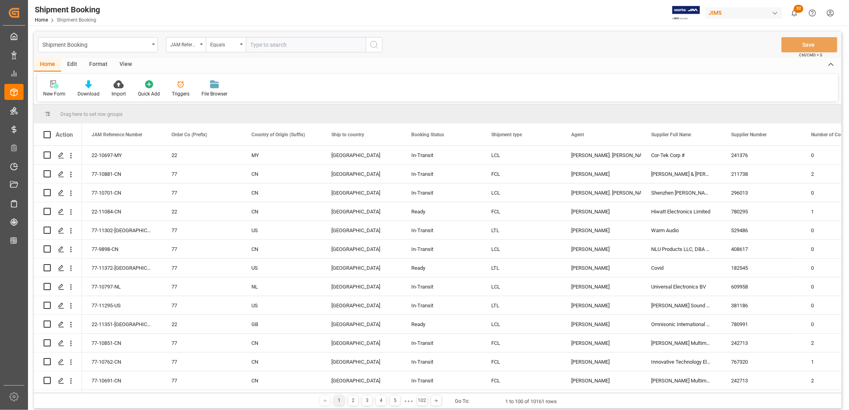
click at [256, 45] on input "text" at bounding box center [306, 44] width 120 height 15
type input "77-10817-CN"
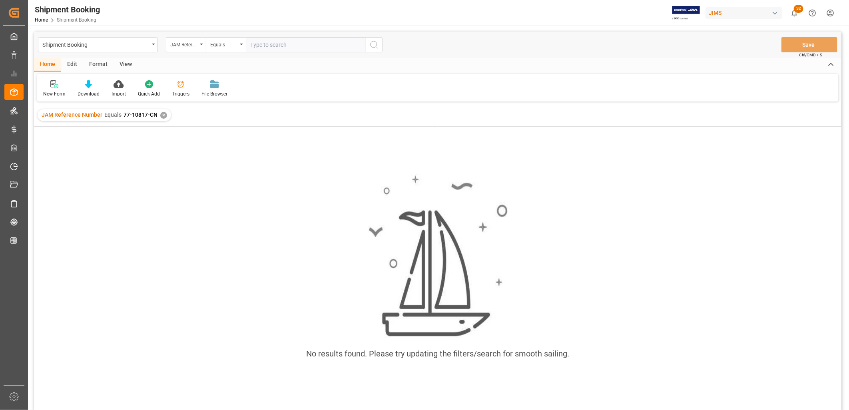
click at [164, 113] on div "✕" at bounding box center [163, 115] width 7 height 7
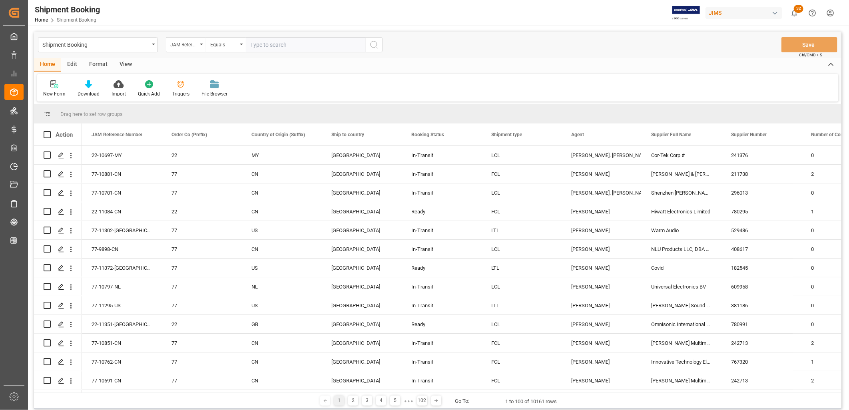
click at [257, 39] on input "text" at bounding box center [306, 44] width 120 height 15
type input "77-10817-CN"
click at [374, 45] on icon "search button" at bounding box center [374, 45] width 10 height 10
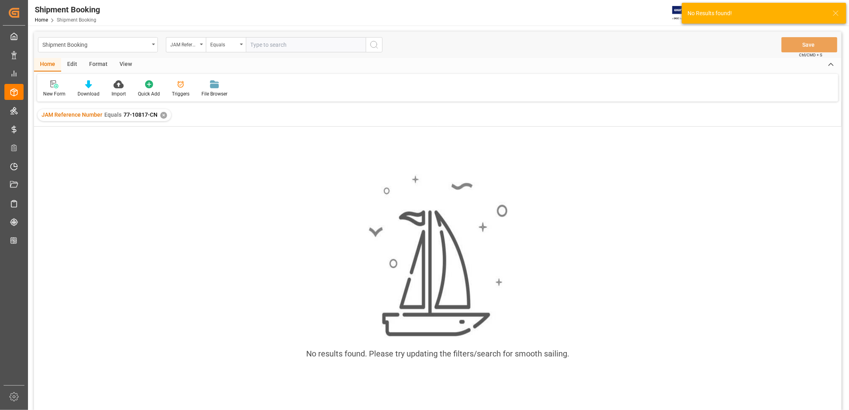
click at [157, 115] on div "JAM Reference Number Equals 77-10817-CN ✕" at bounding box center [104, 115] width 133 height 12
click at [161, 112] on div "✕" at bounding box center [163, 115] width 7 height 7
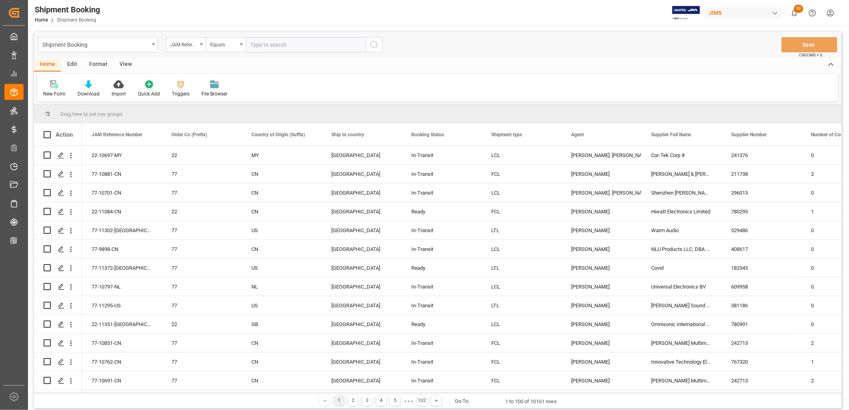
click at [255, 42] on input "text" at bounding box center [306, 44] width 120 height 15
type input "77-10817-VN"
